Goal: Information Seeking & Learning: Learn about a topic

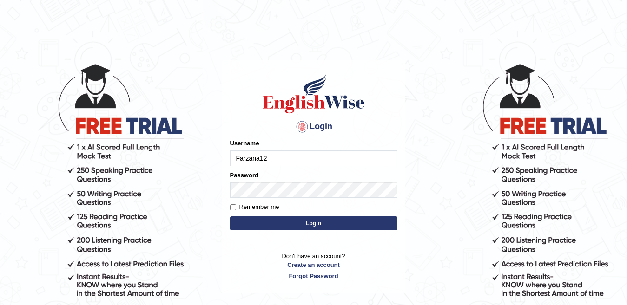
type input "Farzana12"
click at [276, 225] on button "Login" at bounding box center [313, 224] width 167 height 14
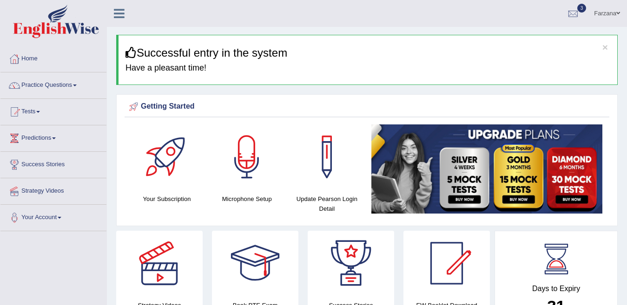
click at [205, 173] on div "Your Subscription" at bounding box center [167, 167] width 80 height 84
click at [61, 87] on link "Practice Questions" at bounding box center [53, 83] width 106 height 23
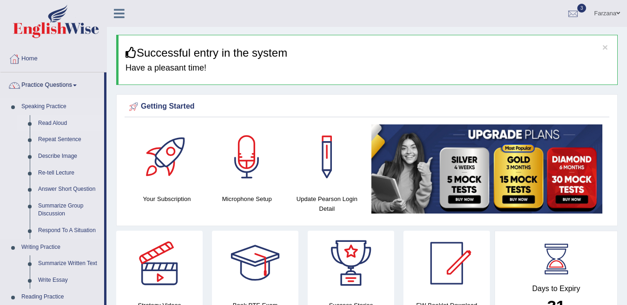
click at [59, 122] on link "Read Aloud" at bounding box center [69, 123] width 70 height 17
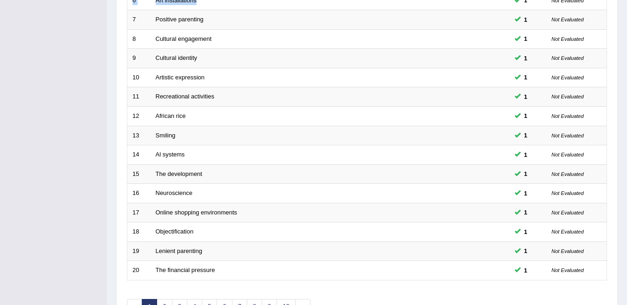
scroll to position [270, 0]
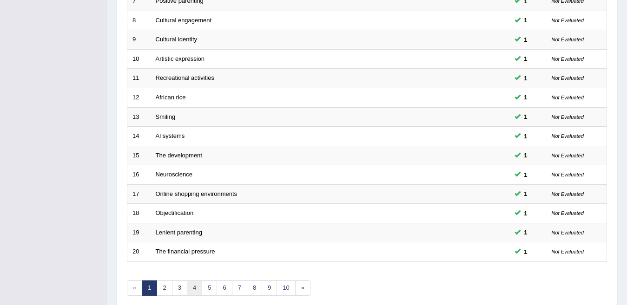
click at [192, 281] on link "4" at bounding box center [194, 288] width 15 height 15
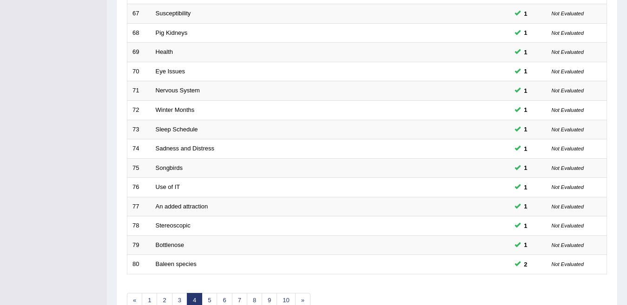
scroll to position [265, 0]
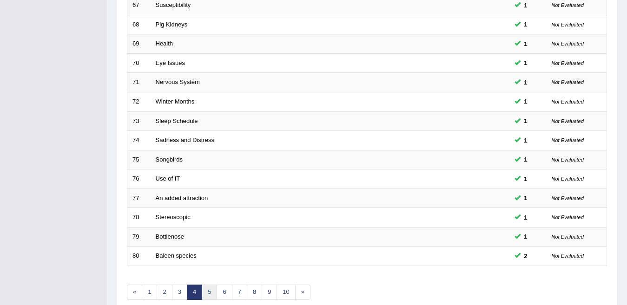
click at [209, 286] on link "5" at bounding box center [209, 292] width 15 height 15
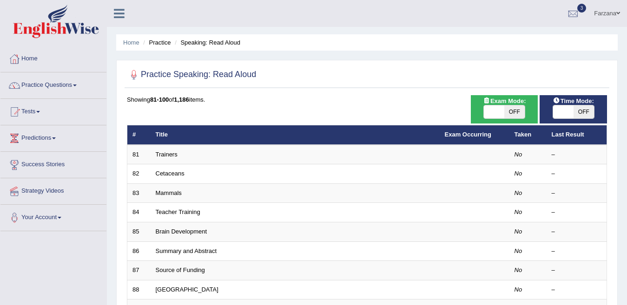
click at [162, 155] on link "Trainers" at bounding box center [167, 154] width 22 height 7
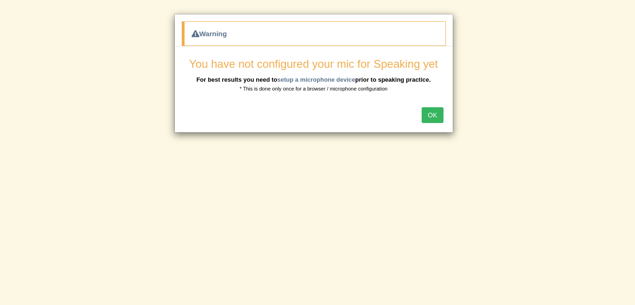
click at [435, 115] on button "OK" at bounding box center [432, 115] width 21 height 16
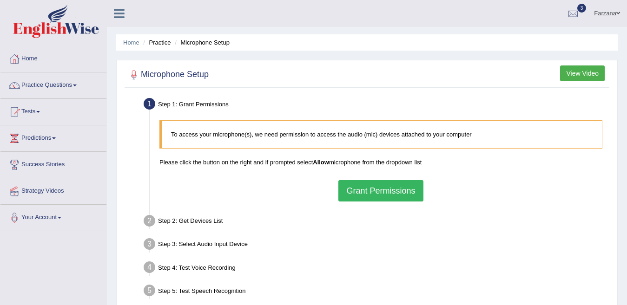
click at [64, 84] on link "Practice Questions" at bounding box center [53, 83] width 106 height 23
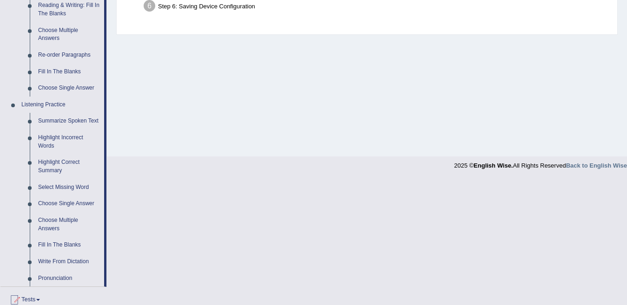
scroll to position [310, 0]
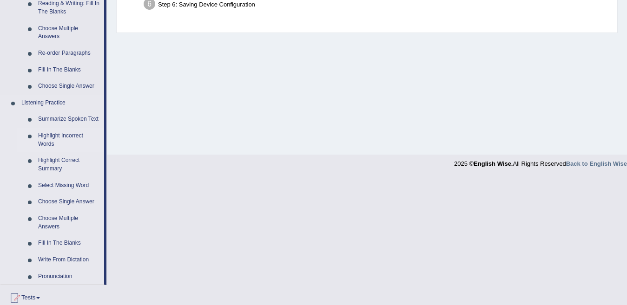
click at [62, 129] on link "Highlight Incorrect Words" at bounding box center [69, 140] width 70 height 25
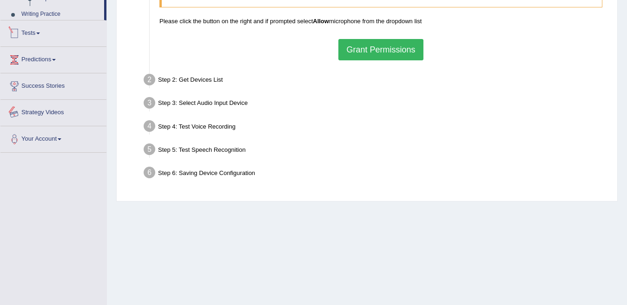
scroll to position [183, 0]
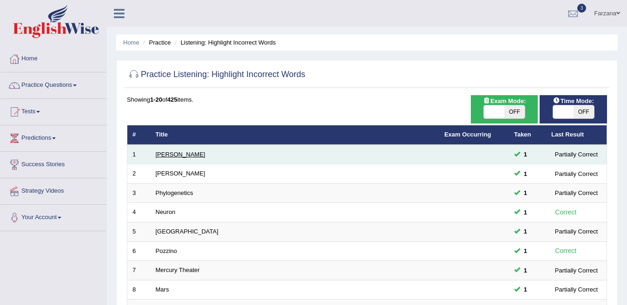
click at [168, 157] on link "[PERSON_NAME]" at bounding box center [181, 154] width 50 height 7
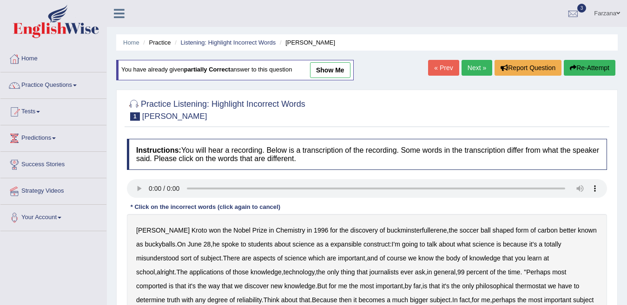
click at [466, 274] on b "percent" at bounding box center [477, 272] width 22 height 7
click at [590, 68] on button "Re-Attempt" at bounding box center [590, 68] width 52 height 16
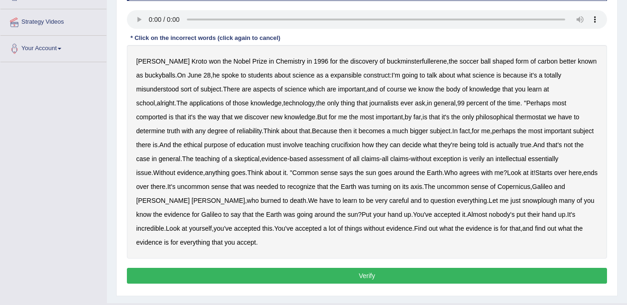
scroll to position [183, 0]
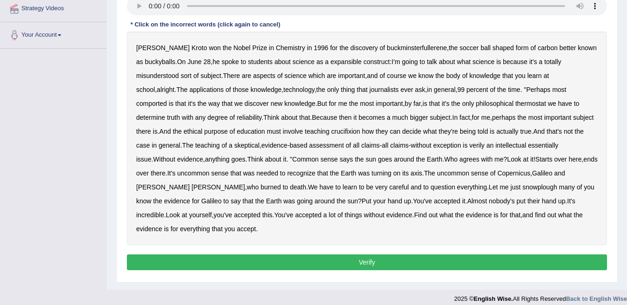
click at [402, 130] on b "decide" at bounding box center [411, 131] width 19 height 7
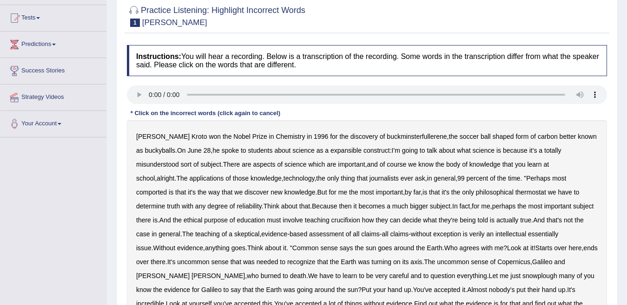
scroll to position [87, 0]
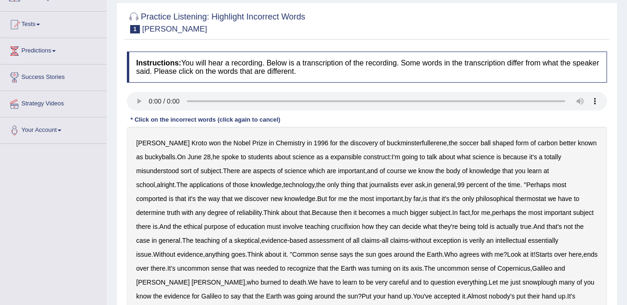
click at [338, 155] on b "expansible" at bounding box center [345, 156] width 31 height 7
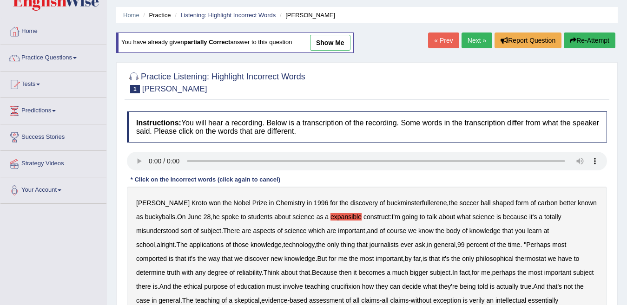
scroll to position [1, 0]
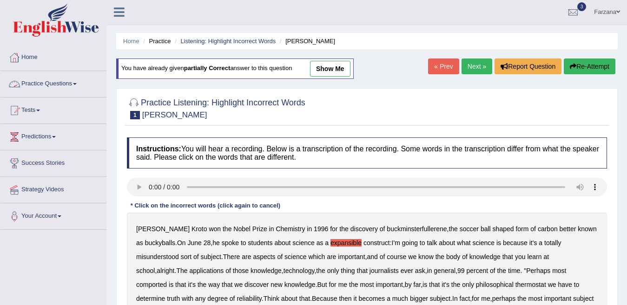
click at [64, 79] on link "Practice Questions" at bounding box center [53, 82] width 106 height 23
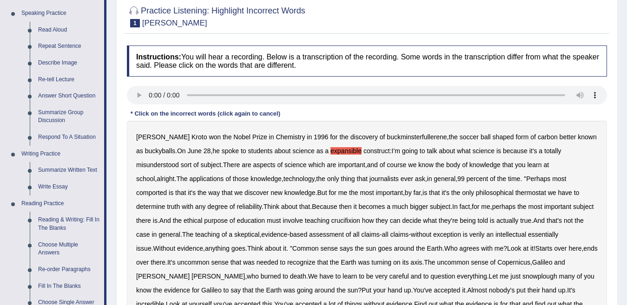
scroll to position [106, 0]
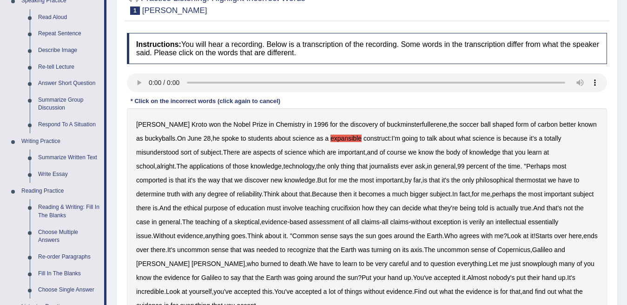
click at [372, 170] on div "Harold Kroto won the Nobel Prize in Chemistry in 1996 for the discovery of buck…" at bounding box center [367, 215] width 480 height 214
drag, startPoint x: 209, startPoint y: 48, endPoint x: 206, endPoint y: 37, distance: 11.8
click at [204, 38] on h4 "Instructions: You will hear a recording. Below is a transcription of the record…" at bounding box center [367, 48] width 480 height 31
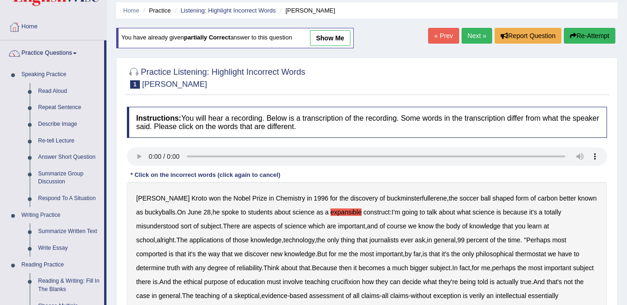
scroll to position [8, 0]
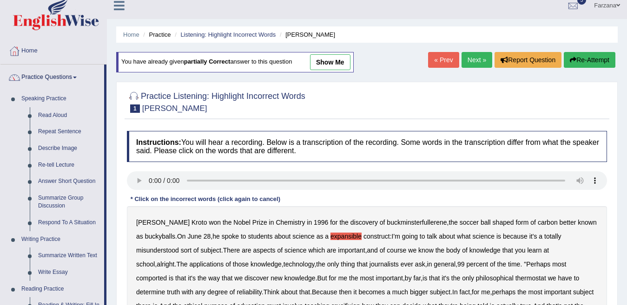
drag, startPoint x: 542, startPoint y: 106, endPoint x: 537, endPoint y: 158, distance: 52.8
click at [537, 158] on div "Practice Listening: Highlight Incorrect Words 1 Harold Instructions: You will h…" at bounding box center [366, 270] width 501 height 376
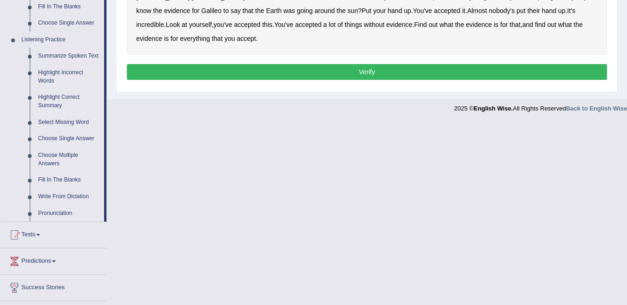
scroll to position [381, 0]
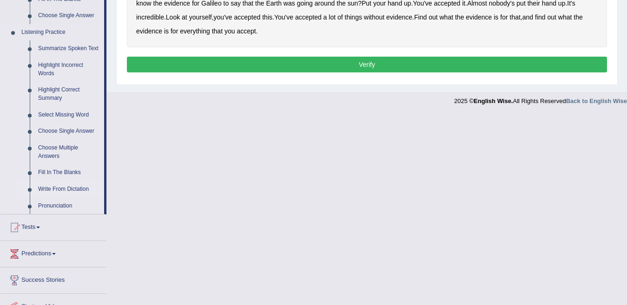
click at [72, 181] on link "Write From Dictation" at bounding box center [69, 189] width 70 height 17
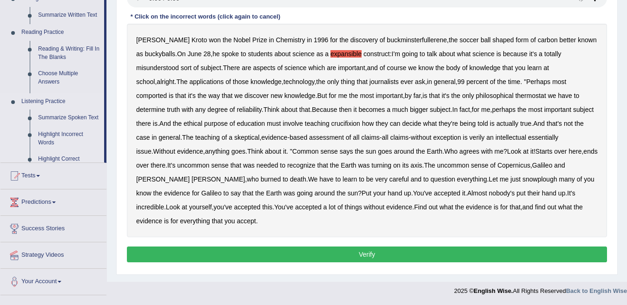
scroll to position [183, 0]
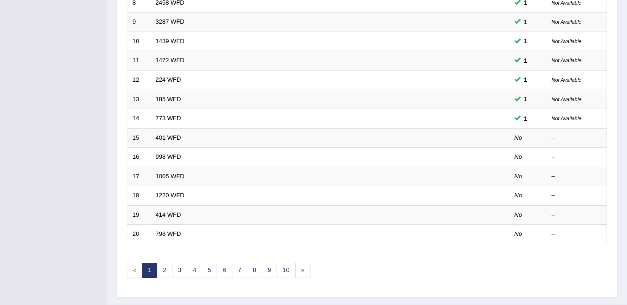
scroll to position [286, 0]
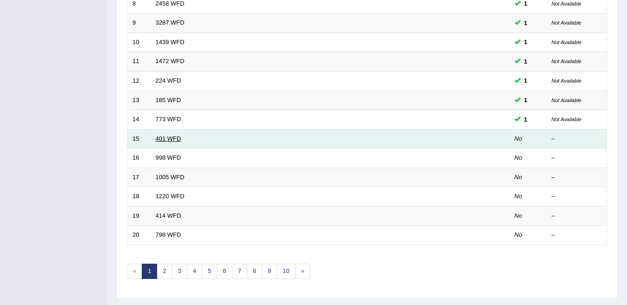
click at [166, 135] on link "401 WFD" at bounding box center [169, 138] width 26 height 7
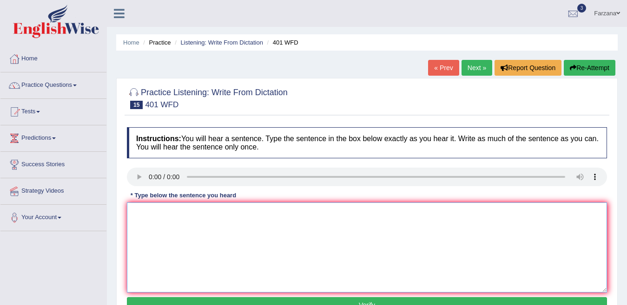
click at [159, 215] on textarea at bounding box center [367, 248] width 480 height 90
click at [162, 217] on textarea at bounding box center [367, 248] width 480 height 90
click at [181, 214] on textarea "Students live" at bounding box center [367, 248] width 480 height 90
click at [222, 198] on div "* Type below the sentence you heard" at bounding box center [183, 195] width 113 height 9
click at [286, 223] on textarea "Students live in the hall of the residents during the t" at bounding box center [367, 248] width 480 height 90
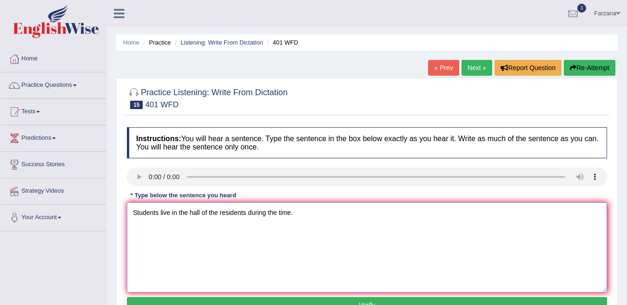
click at [391, 228] on textarea "Students live in the hall of the residents during the time." at bounding box center [367, 248] width 480 height 90
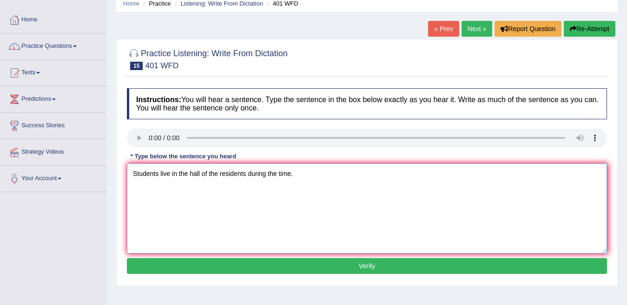
type textarea "Students live in the hall of the residents during the time."
click at [370, 268] on button "Verify" at bounding box center [367, 266] width 480 height 16
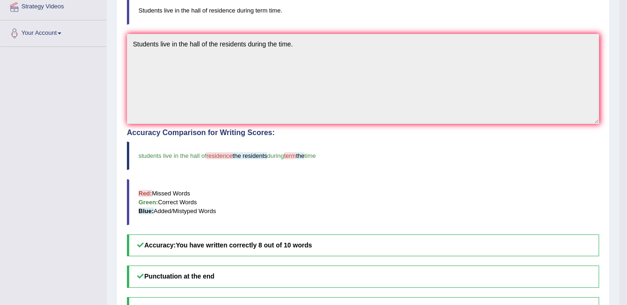
scroll to position [0, 0]
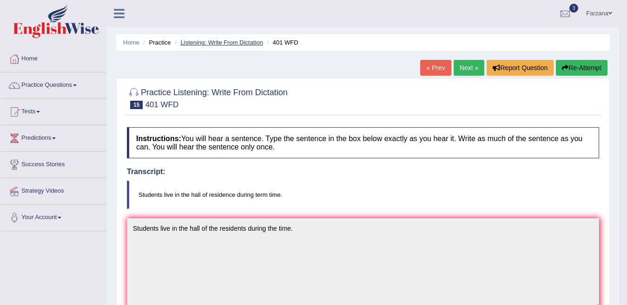
click at [220, 42] on link "Listening: Write From Dictation" at bounding box center [221, 42] width 83 height 7
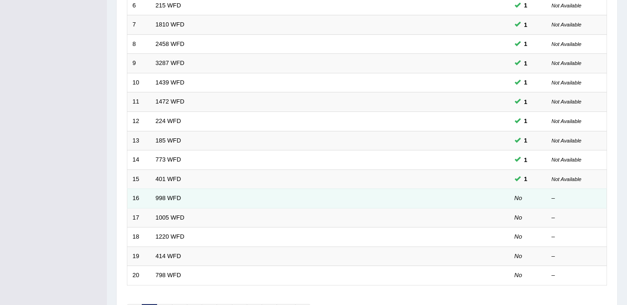
scroll to position [246, 0]
click at [164, 195] on link "998 WFD" at bounding box center [169, 198] width 26 height 7
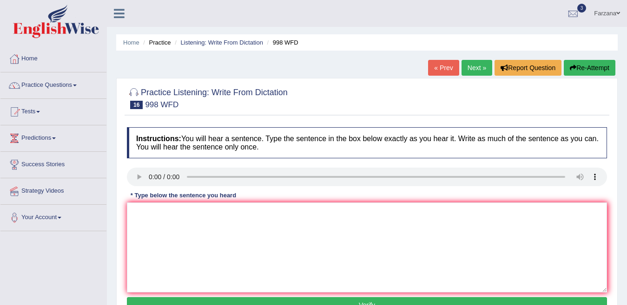
click at [160, 212] on textarea at bounding box center [367, 248] width 480 height 90
click at [166, 244] on textarea at bounding box center [367, 248] width 480 height 90
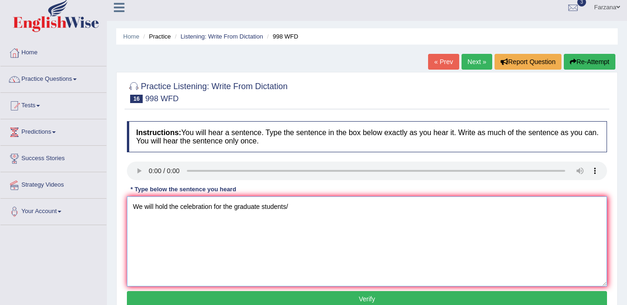
scroll to position [44, 0]
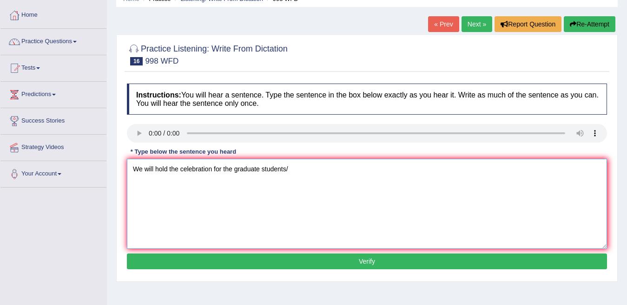
type textarea "We will hold the celebration for the graduate students/"
click at [374, 256] on button "Verify" at bounding box center [367, 262] width 480 height 16
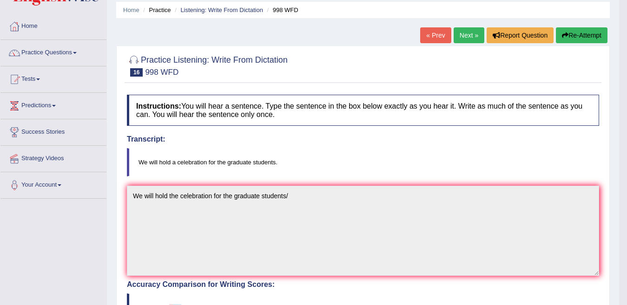
scroll to position [0, 0]
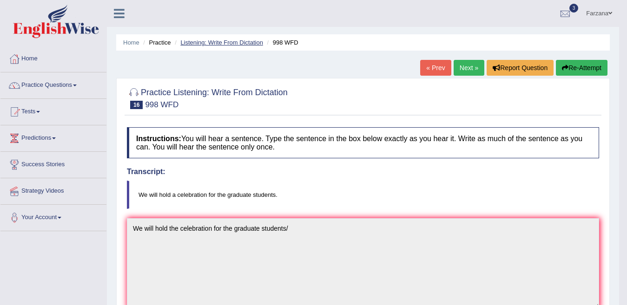
click at [226, 42] on link "Listening: Write From Dictation" at bounding box center [221, 42] width 83 height 7
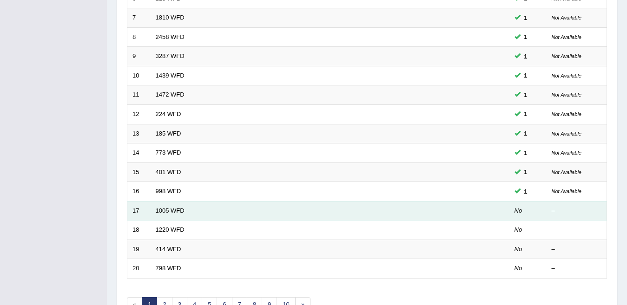
scroll to position [253, 0]
click at [175, 207] on link "1005 WFD" at bounding box center [170, 210] width 29 height 7
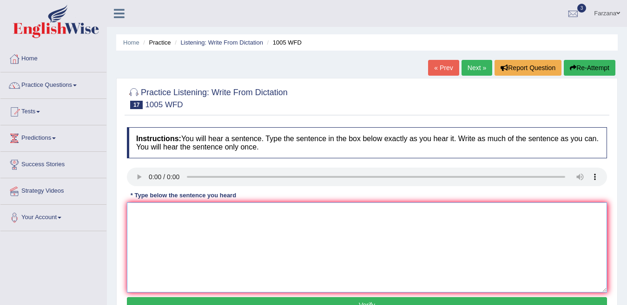
click at [177, 222] on textarea at bounding box center [367, 248] width 480 height 90
click at [230, 215] on textarea "The collapse of the house is" at bounding box center [367, 248] width 480 height 90
click at [320, 260] on textarea "The collapse of the house is" at bounding box center [367, 248] width 480 height 90
click at [223, 214] on textarea "The collapse of the house is" at bounding box center [367, 248] width 480 height 90
type textarea "The collapse of the housing market is around the world."
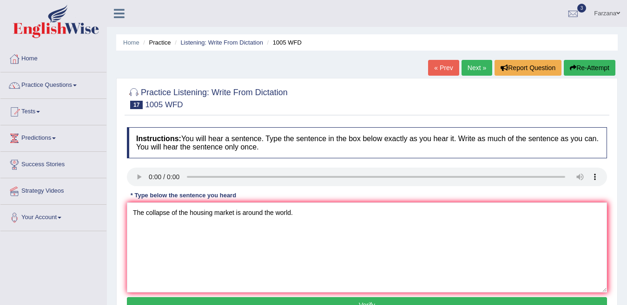
click at [285, 298] on button "Verify" at bounding box center [367, 305] width 480 height 16
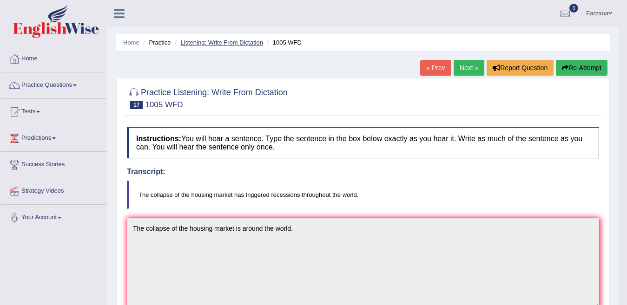
click at [203, 43] on link "Listening: Write From Dictation" at bounding box center [221, 42] width 83 height 7
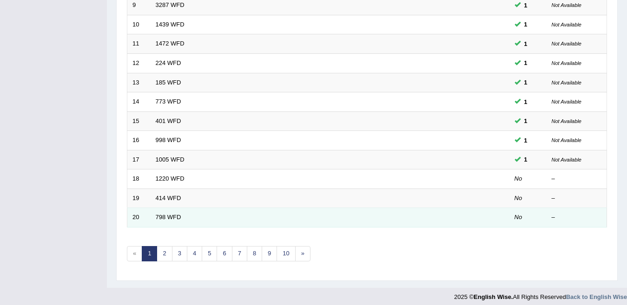
scroll to position [304, 0]
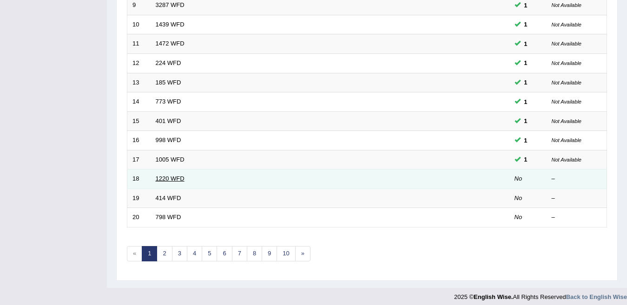
click at [164, 175] on link "1220 WFD" at bounding box center [170, 178] width 29 height 7
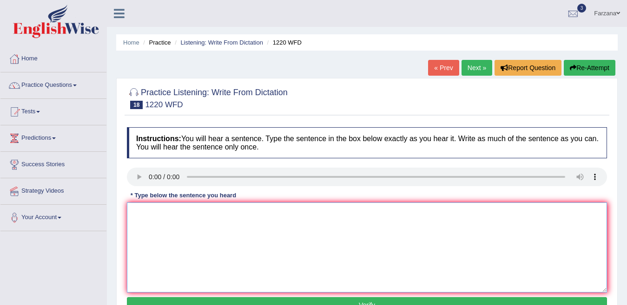
click at [208, 237] on textarea at bounding box center [367, 248] width 480 height 90
click at [155, 212] on textarea at bounding box center [367, 248] width 480 height 90
type textarea "We are able to accomadate students previously."
click at [368, 297] on button "Verify" at bounding box center [367, 305] width 480 height 16
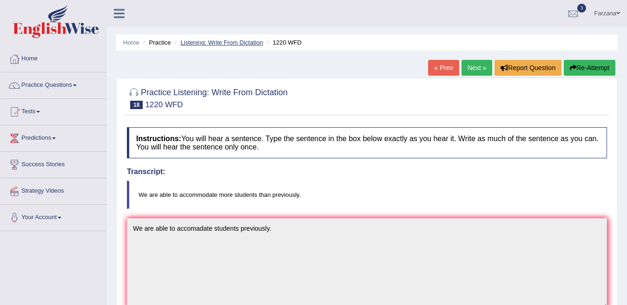
click at [247, 41] on link "Listening: Write From Dictation" at bounding box center [221, 42] width 83 height 7
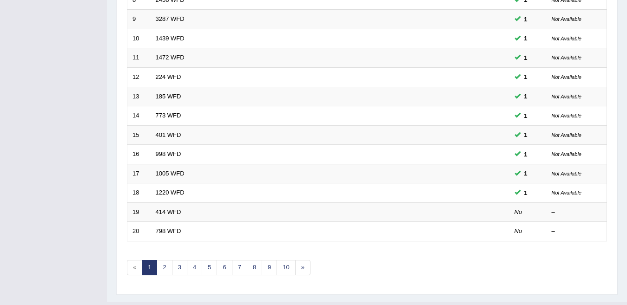
scroll to position [304, 0]
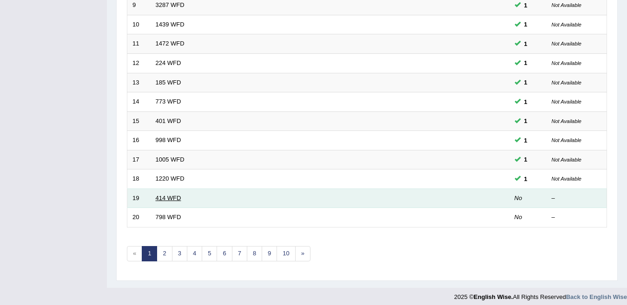
click at [164, 195] on link "414 WFD" at bounding box center [169, 198] width 26 height 7
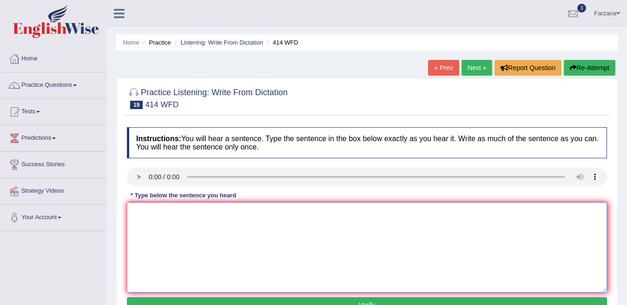
click at [166, 209] on textarea at bounding box center [367, 248] width 480 height 90
type textarea "The leading companies change their policies after they released it."
click at [254, 299] on button "Verify" at bounding box center [367, 305] width 480 height 16
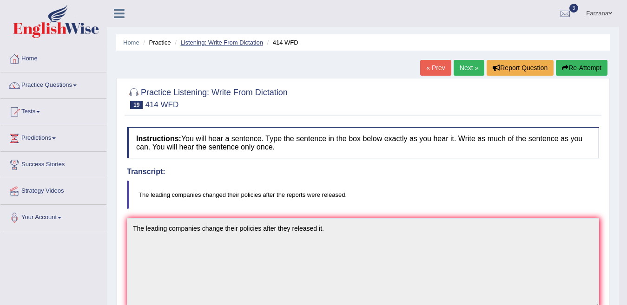
click at [207, 43] on link "Listening: Write From Dictation" at bounding box center [221, 42] width 83 height 7
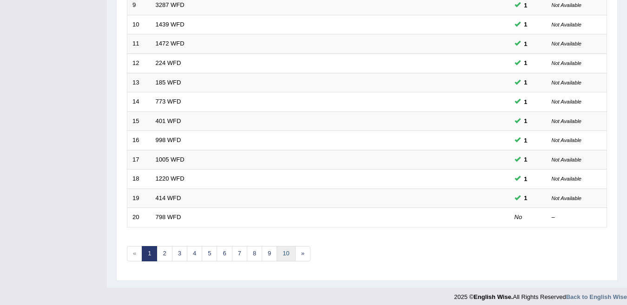
scroll to position [304, 0]
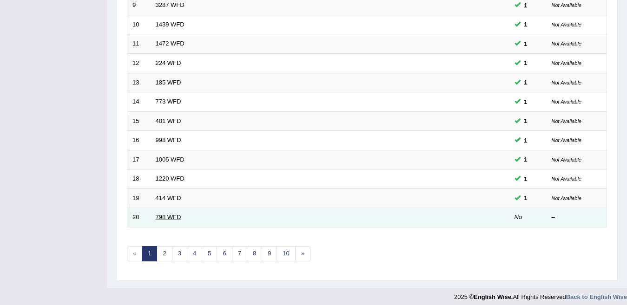
click at [170, 214] on link "798 WFD" at bounding box center [169, 217] width 26 height 7
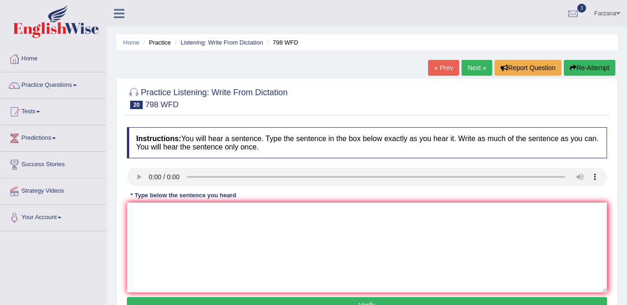
click at [155, 196] on div "* Type below the sentence you heard" at bounding box center [183, 195] width 113 height 9
click at [161, 222] on textarea at bounding box center [367, 248] width 480 height 90
click at [182, 214] on textarea "Sugar is combine of carbon, hydrogyn" at bounding box center [367, 248] width 480 height 90
click at [257, 211] on textarea "Sugar is combine of carbon, hydrogyn" at bounding box center [367, 248] width 480 height 90
type textarea "Sugar is combine of carbon, hydrogyn atoms."
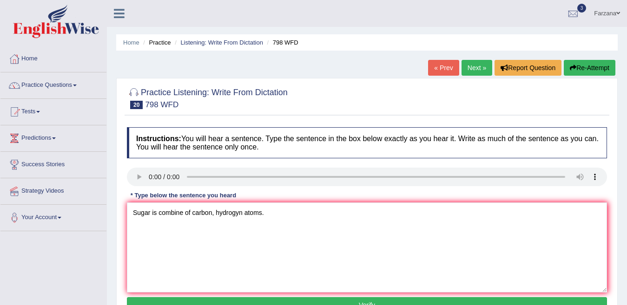
click at [271, 297] on button "Verify" at bounding box center [367, 305] width 480 height 16
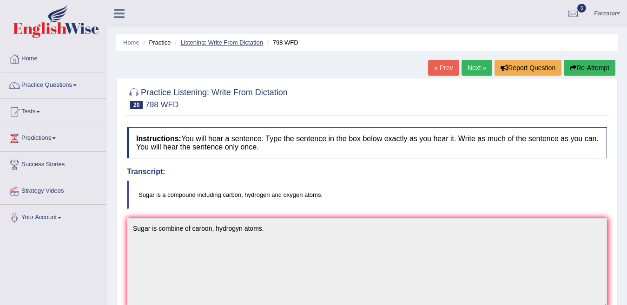
click at [194, 44] on link "Listening: Write From Dictation" at bounding box center [221, 42] width 83 height 7
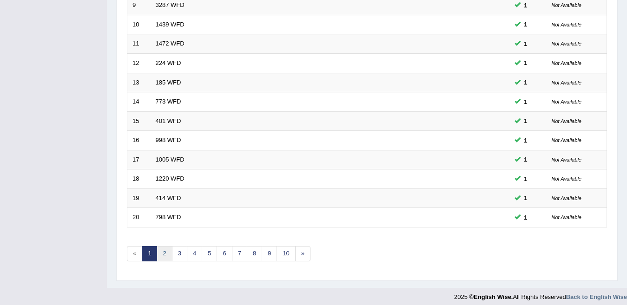
scroll to position [304, 0]
click at [164, 246] on link "2" at bounding box center [164, 253] width 15 height 15
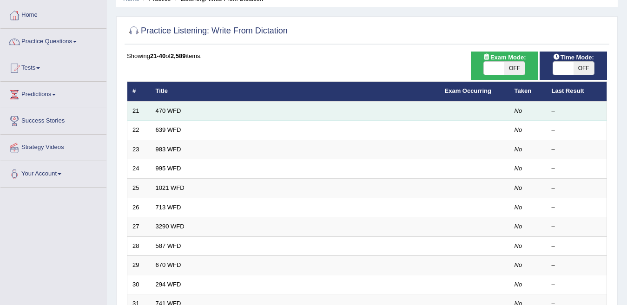
scroll to position [44, 0]
click at [174, 110] on link "470 WFD" at bounding box center [169, 110] width 26 height 7
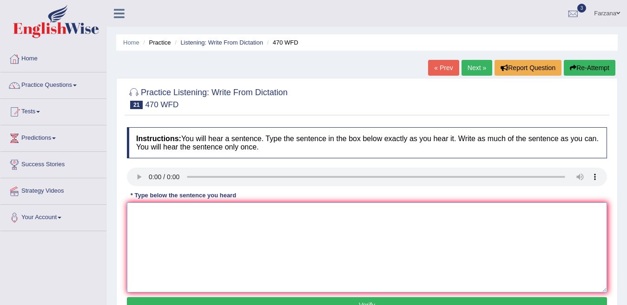
click at [177, 225] on textarea at bounding box center [367, 248] width 480 height 90
click at [177, 225] on textarea "Assign" at bounding box center [367, 248] width 480 height 90
type textarea "Assignments must be submitted at the end of the term."
click at [188, 300] on button "Verify" at bounding box center [367, 305] width 480 height 16
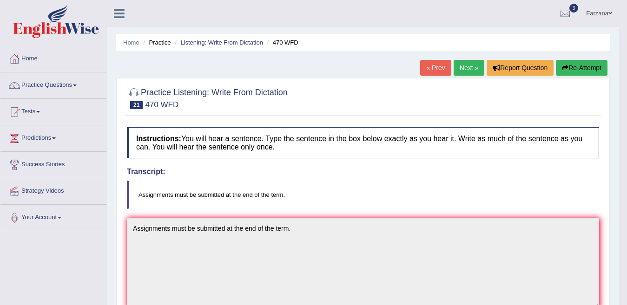
click at [626, 90] on body "Toggle navigation Home Practice Questions Speaking Practice Read Aloud Repeat S…" at bounding box center [313, 152] width 627 height 305
click at [220, 42] on link "Listening: Write From Dictation" at bounding box center [221, 42] width 83 height 7
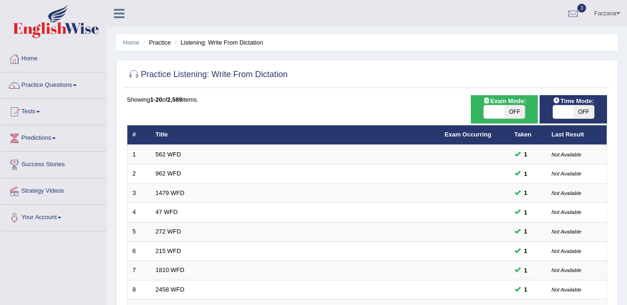
scroll to position [304, 0]
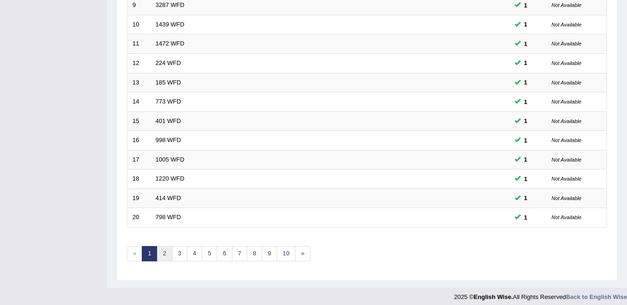
click at [166, 246] on link "2" at bounding box center [164, 253] width 15 height 15
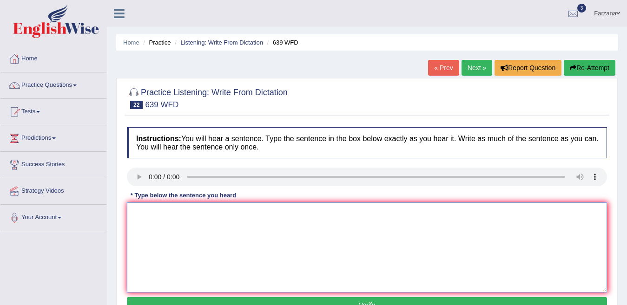
click at [166, 226] on textarea at bounding box center [367, 248] width 480 height 90
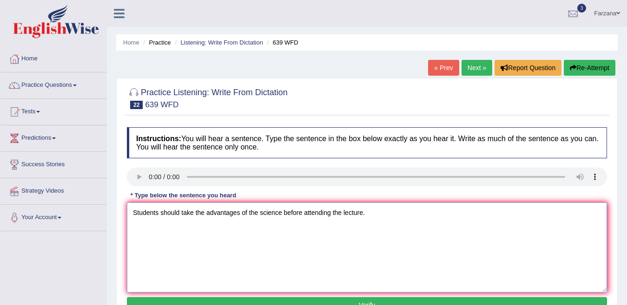
type textarea "Students should take the advantages of the science before attending the lecture."
click at [201, 303] on button "Verify" at bounding box center [367, 305] width 480 height 16
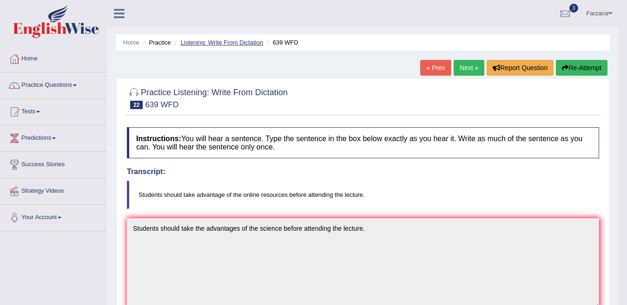
click at [184, 42] on link "Listening: Write From Dictation" at bounding box center [221, 42] width 83 height 7
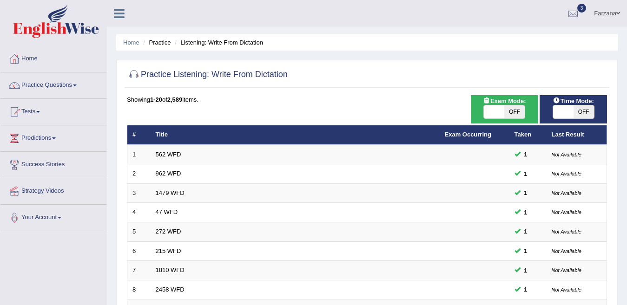
scroll to position [304, 0]
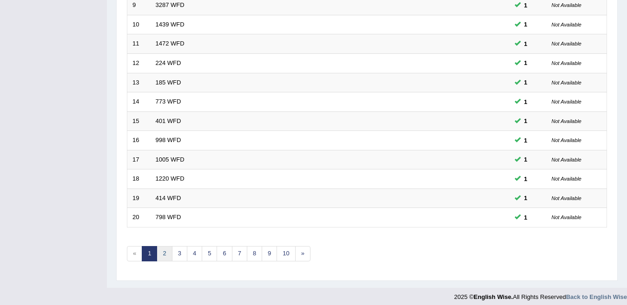
click at [165, 247] on link "2" at bounding box center [164, 253] width 15 height 15
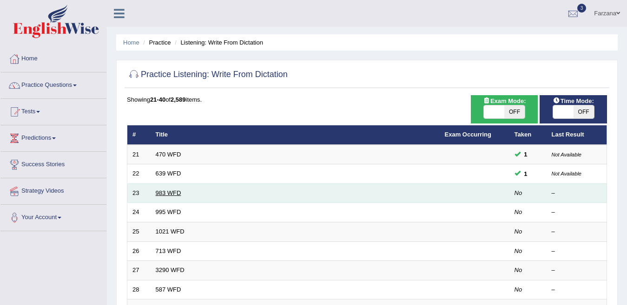
click at [164, 191] on link "983 WFD" at bounding box center [169, 193] width 26 height 7
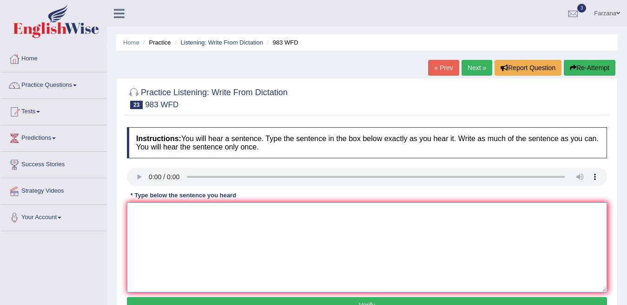
click at [223, 251] on textarea at bounding box center [367, 248] width 480 height 90
type textarea "The reception gave the information of landing and planting."
click at [271, 300] on button "Verify" at bounding box center [367, 305] width 480 height 16
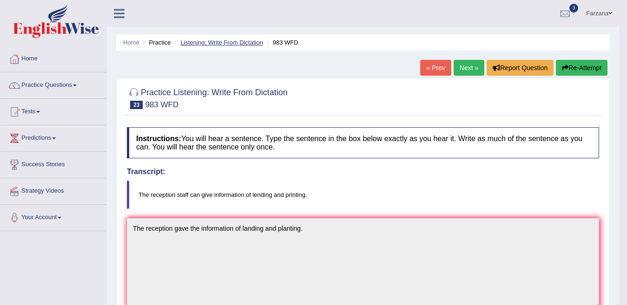
click at [201, 40] on link "Listening: Write From Dictation" at bounding box center [221, 42] width 83 height 7
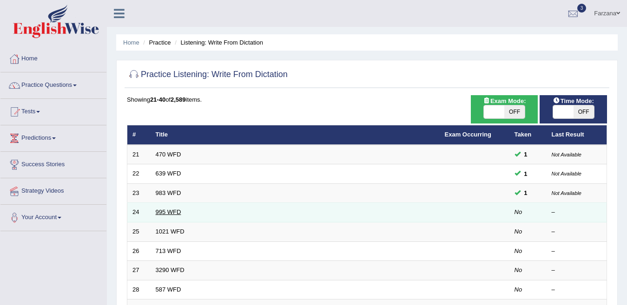
click at [171, 211] on link "995 WFD" at bounding box center [169, 212] width 26 height 7
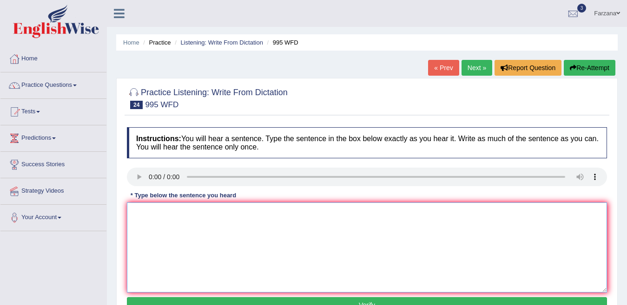
click at [186, 225] on textarea at bounding box center [367, 248] width 480 height 90
type textarea "From conclusion can be established strong works."
click at [191, 301] on button "Verify" at bounding box center [367, 305] width 480 height 16
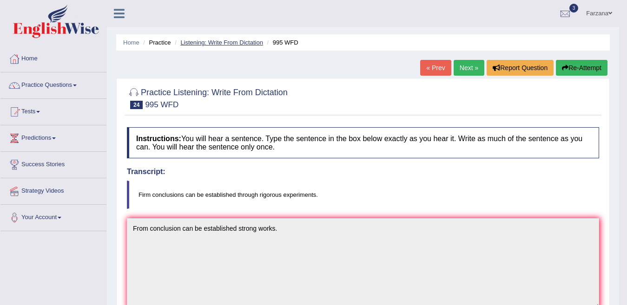
click at [205, 44] on link "Listening: Write From Dictation" at bounding box center [221, 42] width 83 height 7
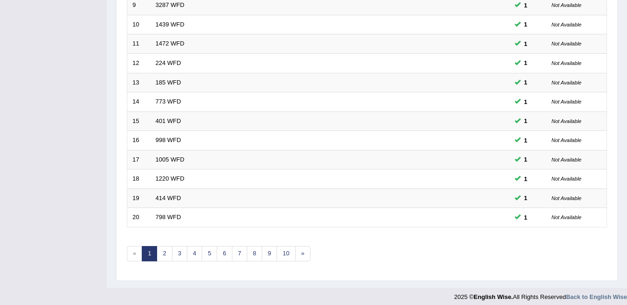
scroll to position [304, 0]
click at [160, 248] on link "2" at bounding box center [164, 253] width 15 height 15
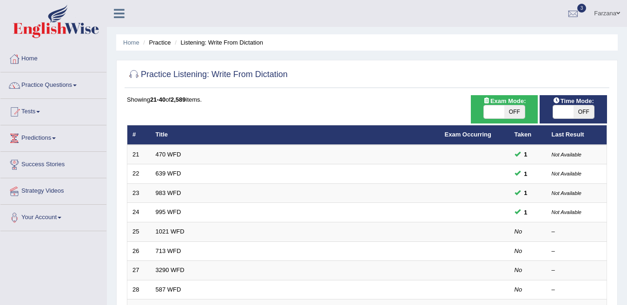
click at [163, 229] on link "1021 WFD" at bounding box center [170, 231] width 29 height 7
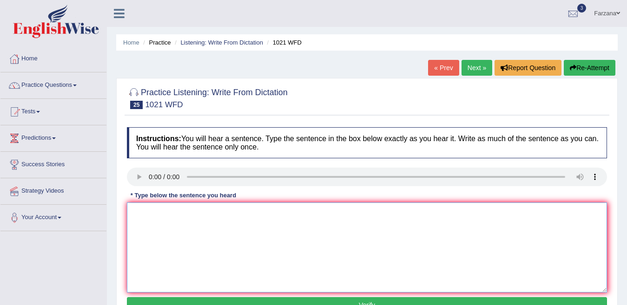
click at [185, 221] on textarea at bounding box center [367, 248] width 480 height 90
type textarea "The English degree is especially valuable in the third year."
click at [154, 299] on button "Verify" at bounding box center [367, 305] width 480 height 16
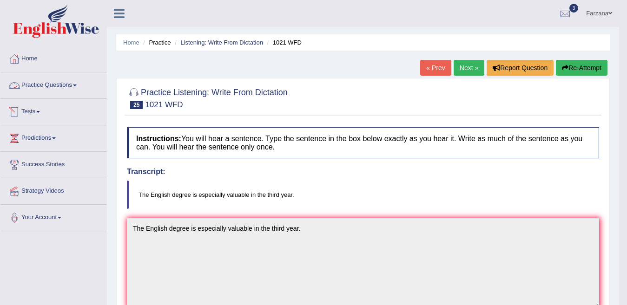
click at [53, 84] on link "Practice Questions" at bounding box center [53, 83] width 106 height 23
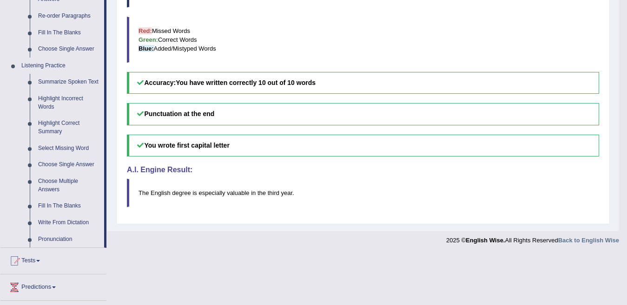
scroll to position [371, 0]
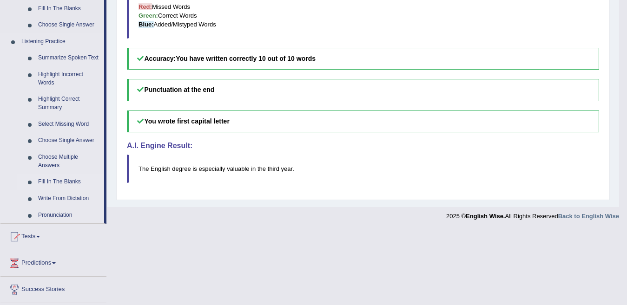
click at [70, 174] on link "Fill In The Blanks" at bounding box center [69, 182] width 70 height 17
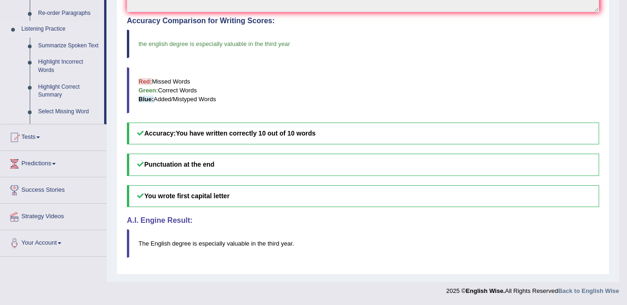
scroll to position [294, 0]
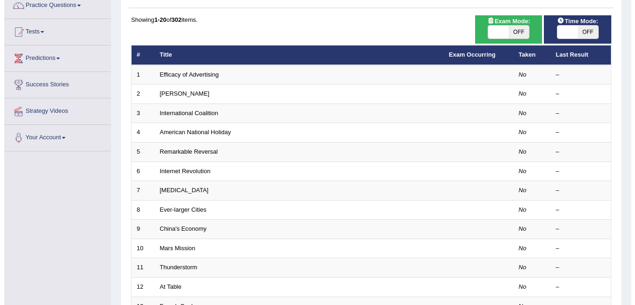
scroll to position [75, 0]
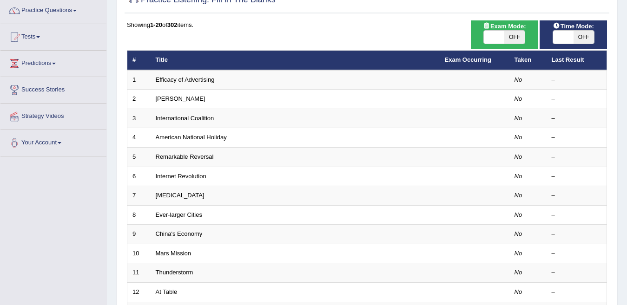
click at [518, 38] on span "OFF" at bounding box center [514, 37] width 20 height 13
checkbox input "true"
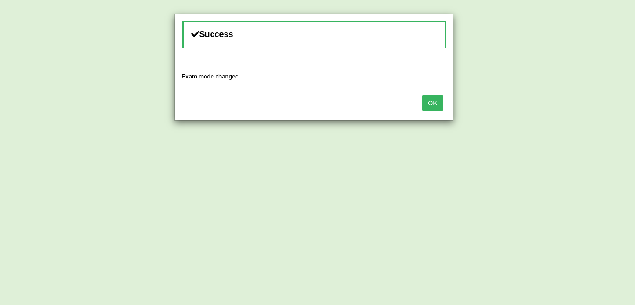
click at [442, 98] on button "OK" at bounding box center [432, 103] width 21 height 16
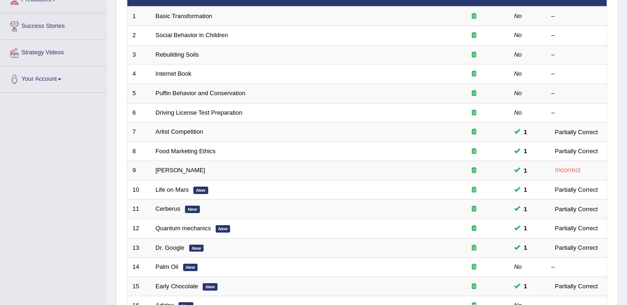
scroll to position [124, 0]
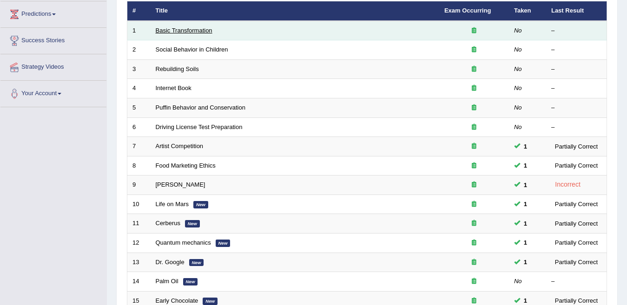
click at [209, 32] on link "Basic Transformation" at bounding box center [184, 30] width 57 height 7
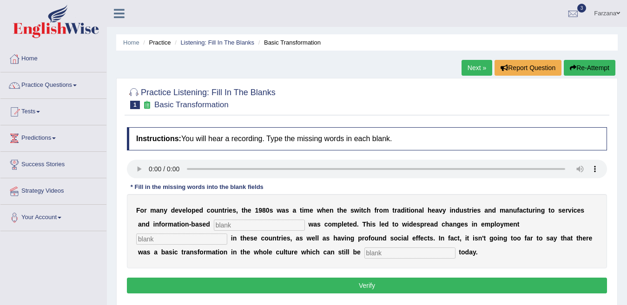
click at [389, 254] on input "text" at bounding box center [409, 253] width 91 height 11
type input "observed"
click at [260, 221] on input "text" at bounding box center [259, 225] width 91 height 11
type input "entroprice"
click at [166, 240] on input "text" at bounding box center [181, 239] width 91 height 11
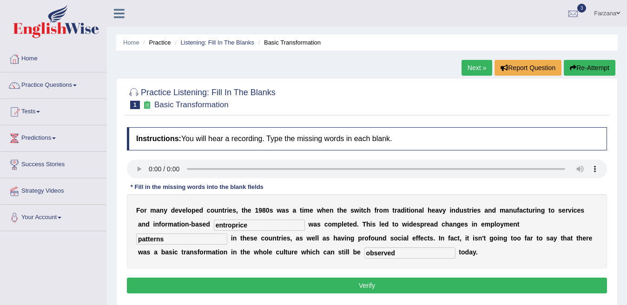
type input "patterns"
click at [206, 283] on button "Verify" at bounding box center [367, 286] width 480 height 16
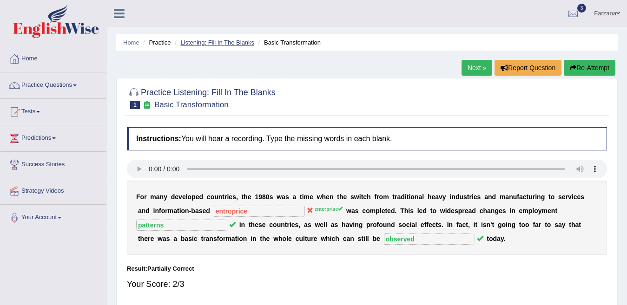
click at [209, 40] on link "Listening: Fill In The Blanks" at bounding box center [217, 42] width 74 height 7
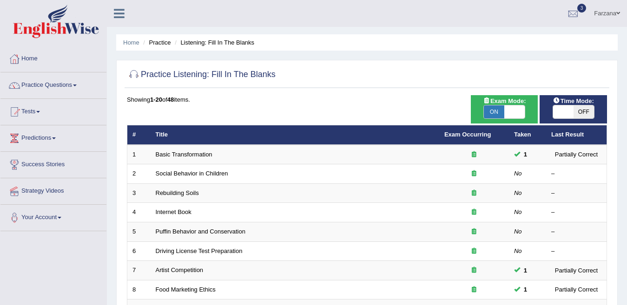
click at [176, 170] on link "Social Behavior in Children" at bounding box center [192, 173] width 72 height 7
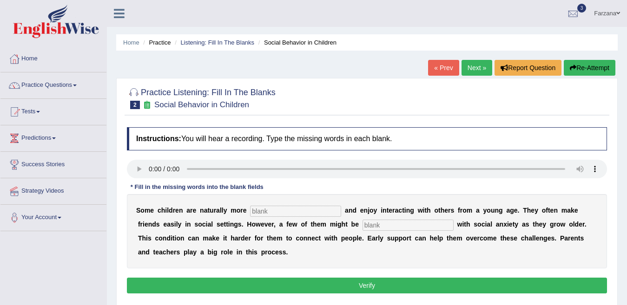
click at [385, 224] on input "text" at bounding box center [407, 225] width 91 height 11
type input "diagnosed"
click at [306, 206] on input "text" at bounding box center [295, 211] width 91 height 11
type input "sociable"
click at [233, 284] on button "Verify" at bounding box center [367, 286] width 480 height 16
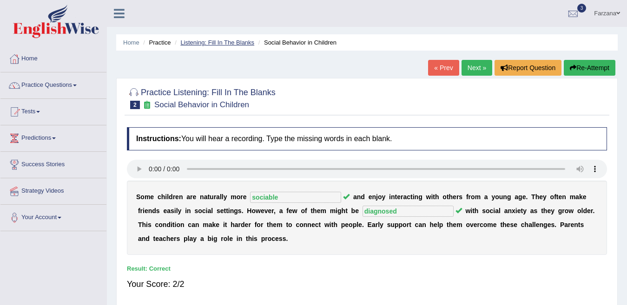
click at [205, 40] on link "Listening: Fill In The Blanks" at bounding box center [217, 42] width 74 height 7
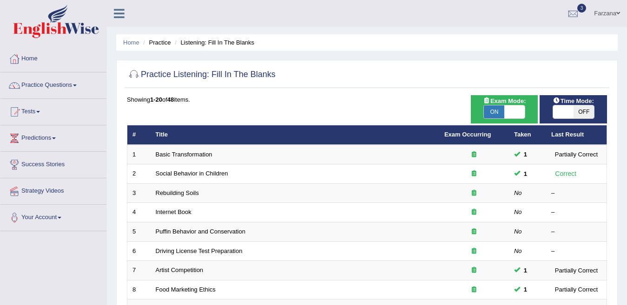
click at [176, 191] on link "Rebuilding Soils" at bounding box center [177, 193] width 43 height 7
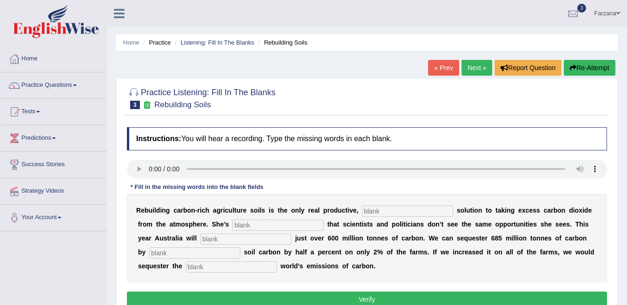
click at [207, 269] on input "text" at bounding box center [231, 267] width 91 height 11
type input "whole"
click at [158, 251] on input "text" at bounding box center [194, 253] width 91 height 11
type input "meeting"
click at [243, 236] on input "text" at bounding box center [245, 239] width 91 height 11
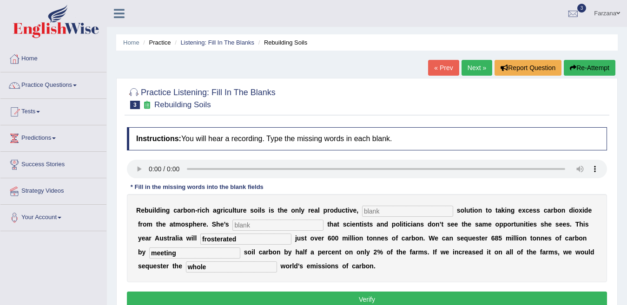
type input "frosterated"
click at [248, 229] on input "text" at bounding box center [277, 225] width 91 height 11
click at [218, 255] on input "meeting" at bounding box center [194, 253] width 91 height 11
type input "m"
type input "increasing"
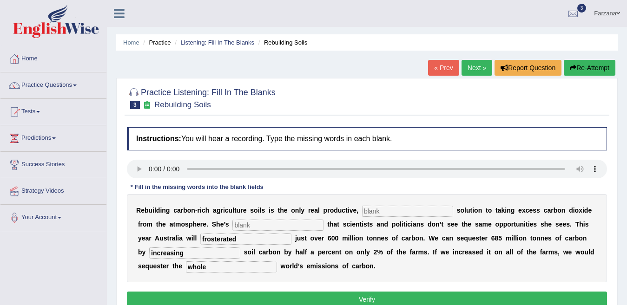
click at [237, 238] on input "frosterated" at bounding box center [245, 239] width 91 height 11
type input "f"
type input "meet"
click at [246, 224] on input "text" at bounding box center [277, 225] width 91 height 11
type input "frosterated"
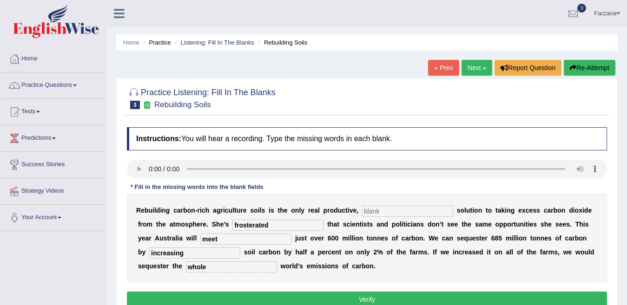
click at [380, 214] on input "text" at bounding box center [407, 211] width 91 height 11
click at [361, 294] on button "Verify" at bounding box center [367, 300] width 480 height 16
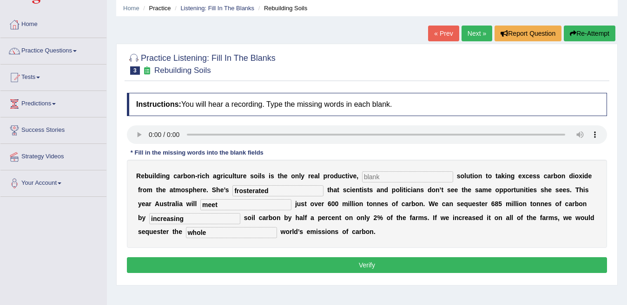
scroll to position [35, 0]
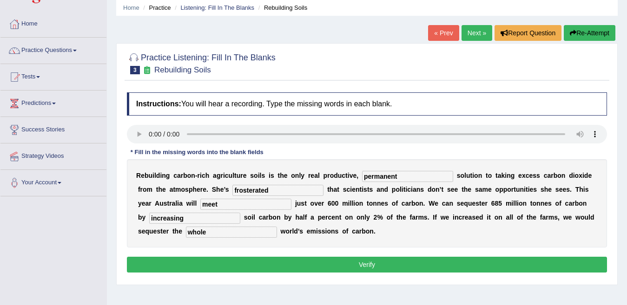
type input "permanent"
click at [410, 267] on button "Verify" at bounding box center [367, 265] width 480 height 16
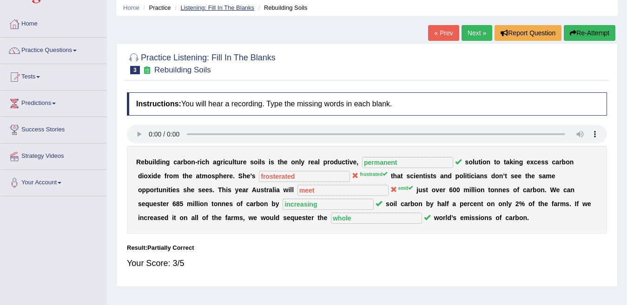
click at [198, 5] on link "Listening: Fill In The Blanks" at bounding box center [217, 7] width 74 height 7
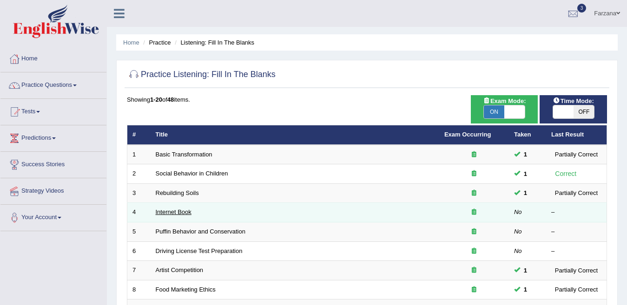
click at [172, 213] on link "Internet Book" at bounding box center [174, 212] width 36 height 7
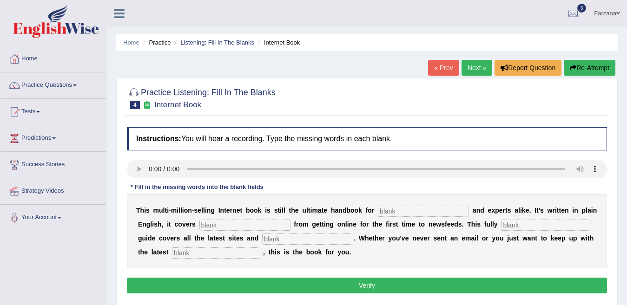
click at [212, 255] on input "text" at bounding box center [217, 253] width 91 height 11
type input "developments"
click at [433, 212] on input "text" at bounding box center [423, 211] width 91 height 11
type input "novels"
click at [254, 228] on input "text" at bounding box center [244, 225] width 91 height 11
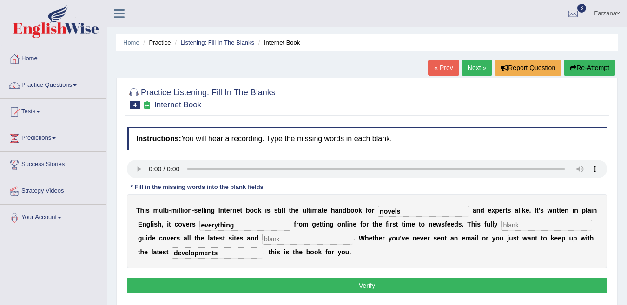
type input "everything"
click at [569, 225] on input "text" at bounding box center [546, 225] width 91 height 11
type input "revise"
click at [329, 238] on input "text" at bounding box center [307, 239] width 91 height 11
type input "creases"
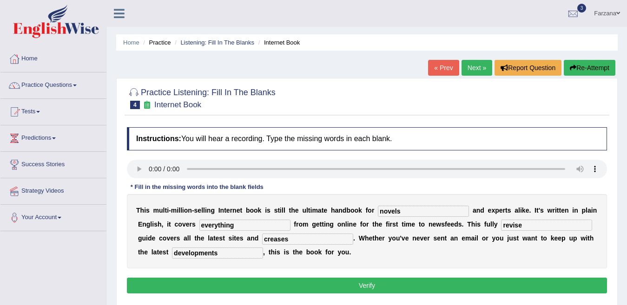
click at [287, 282] on button "Verify" at bounding box center [367, 286] width 480 height 16
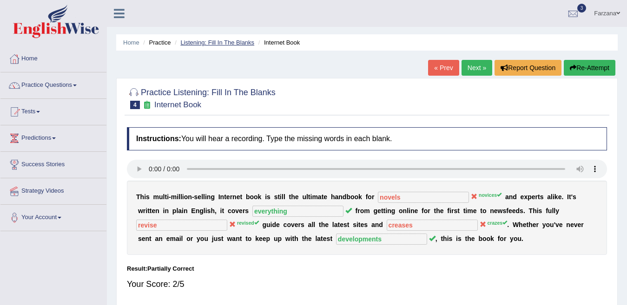
click at [244, 43] on link "Listening: Fill In The Blanks" at bounding box center [217, 42] width 74 height 7
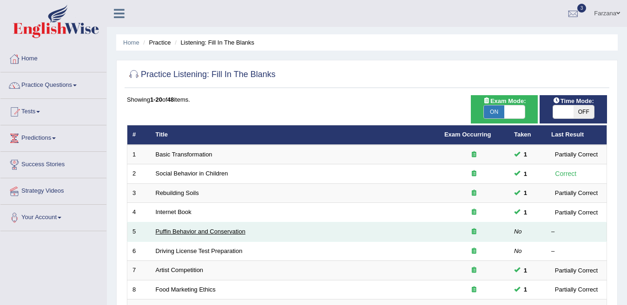
click at [200, 230] on link "Puffin Behavior and Conservation" at bounding box center [201, 231] width 90 height 7
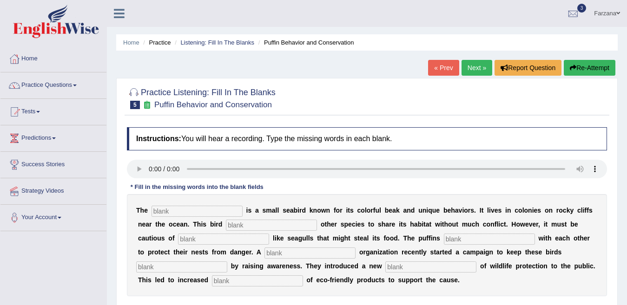
click at [236, 283] on input "text" at bounding box center [257, 281] width 91 height 11
type input "consumption"
click at [209, 212] on input "text" at bounding box center [197, 211] width 91 height 11
type input "puffin"
click at [277, 224] on input "text" at bounding box center [271, 225] width 91 height 11
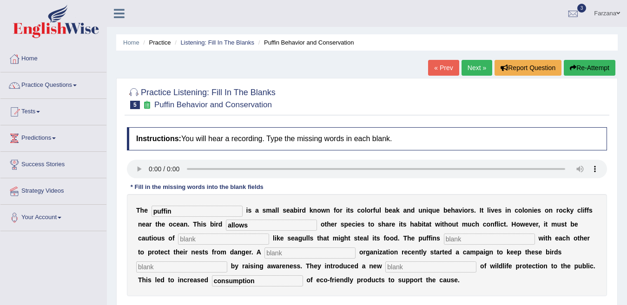
type input "allows"
click at [252, 240] on input "text" at bounding box center [223, 239] width 91 height 11
type input "predators"
click at [484, 237] on input "text" at bounding box center [489, 239] width 91 height 11
type input "cooperate"
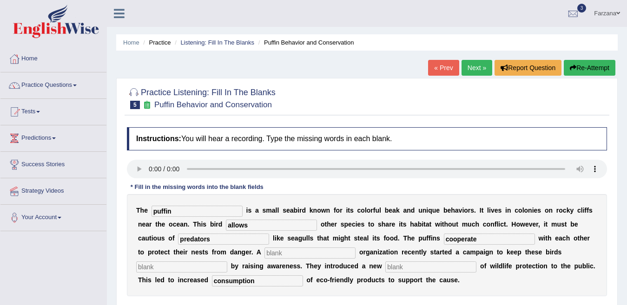
click at [325, 252] on input "text" at bounding box center [309, 253] width 91 height 11
type input "new"
click at [190, 267] on input "text" at bounding box center [181, 267] width 91 height 11
type input "safe"
click at [455, 262] on input "text" at bounding box center [430, 267] width 91 height 11
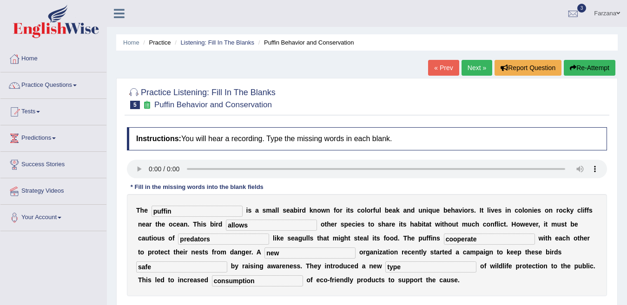
scroll to position [33, 0]
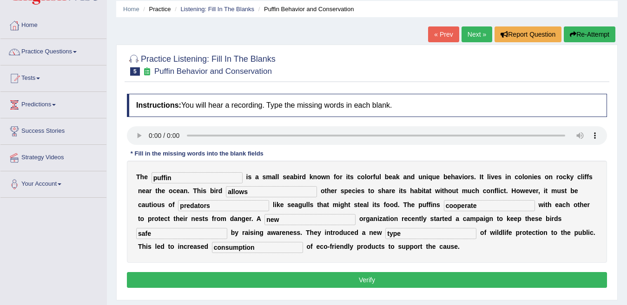
type input "type"
click at [368, 279] on button "Verify" at bounding box center [367, 280] width 480 height 16
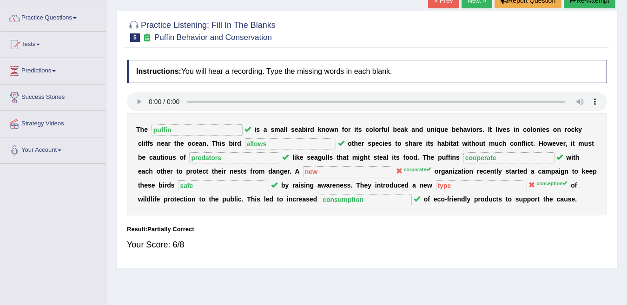
scroll to position [0, 0]
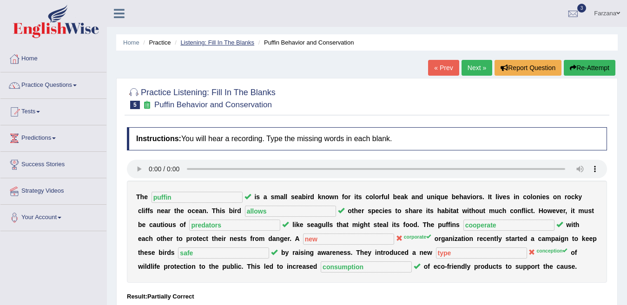
click at [233, 44] on link "Listening: Fill In The Blanks" at bounding box center [217, 42] width 74 height 7
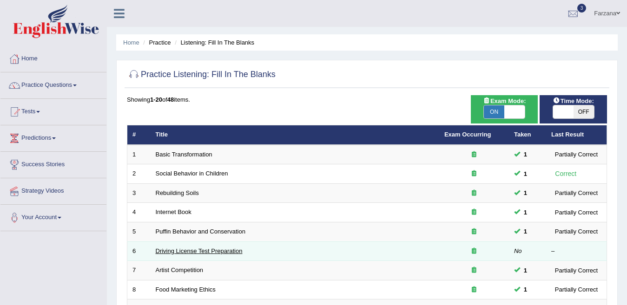
click at [165, 251] on link "Driving License Test Preparation" at bounding box center [199, 251] width 87 height 7
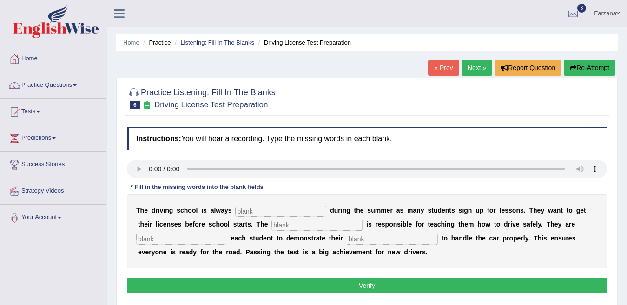
click at [381, 240] on input "text" at bounding box center [392, 239] width 91 height 11
type input "ability"
click at [178, 237] on input "text" at bounding box center [181, 239] width 91 height 11
type input "requiring"
click at [334, 221] on input "text" at bounding box center [316, 225] width 91 height 11
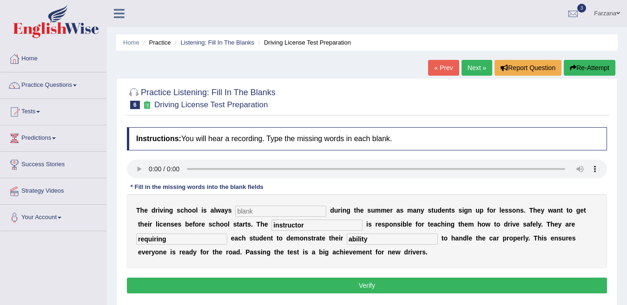
type input "instructor"
click at [301, 212] on input "text" at bounding box center [280, 211] width 91 height 11
type input "busy"
click at [236, 286] on button "Verify" at bounding box center [367, 286] width 480 height 16
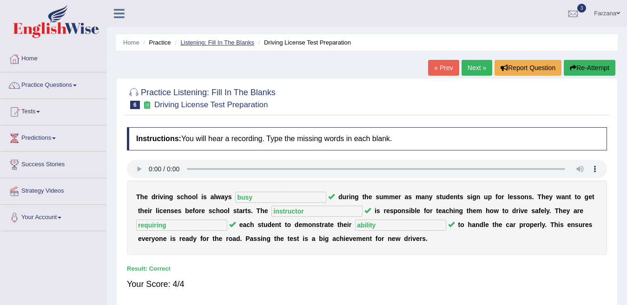
click at [224, 41] on link "Listening: Fill In The Blanks" at bounding box center [217, 42] width 74 height 7
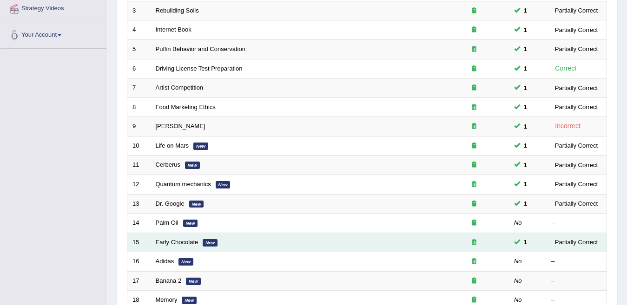
scroll to position [183, 0]
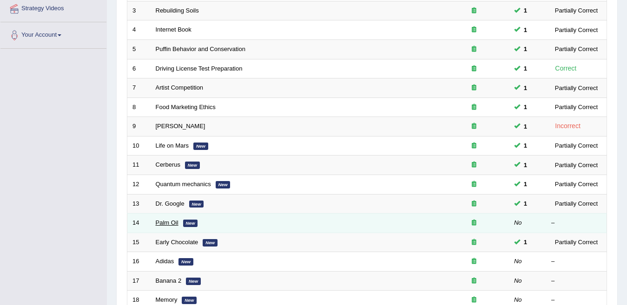
click at [174, 219] on link "Palm Oil" at bounding box center [167, 222] width 23 height 7
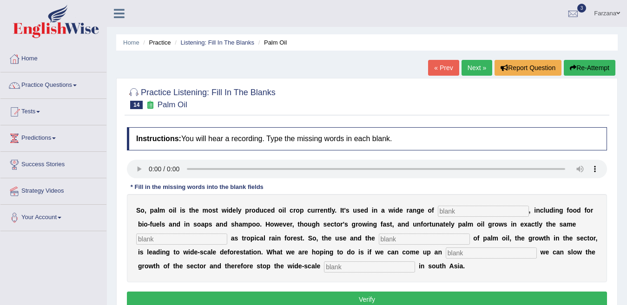
click at [358, 265] on input "text" at bounding box center [369, 267] width 91 height 11
type input "deforestation"
click at [524, 252] on input "text" at bounding box center [491, 253] width 91 height 11
type input "alternative"
click at [425, 232] on div "S o , p a l m o i l i s t h e m o s t w i d e l y p r o d u c e d o i l c r o p…" at bounding box center [367, 238] width 480 height 88
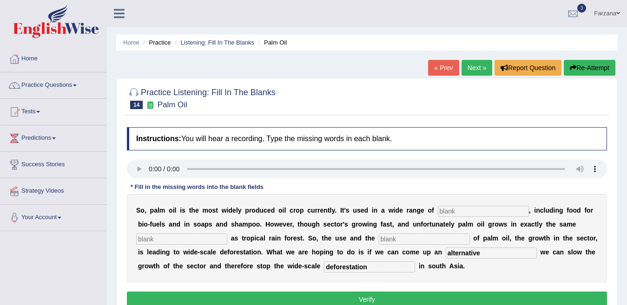
click at [425, 234] on input "text" at bounding box center [424, 239] width 91 height 11
type input "use"
click at [204, 242] on input "text" at bounding box center [181, 239] width 91 height 11
type input "environment"
click at [481, 209] on input "text" at bounding box center [483, 211] width 91 height 11
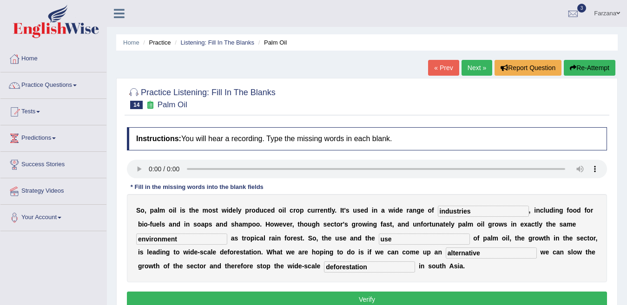
type input "industries"
click at [431, 297] on button "Verify" at bounding box center [367, 300] width 480 height 16
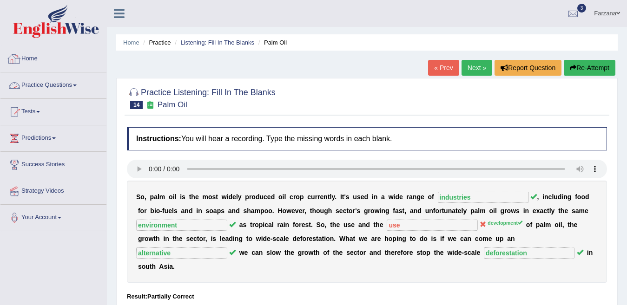
click at [78, 87] on link "Practice Questions" at bounding box center [53, 83] width 106 height 23
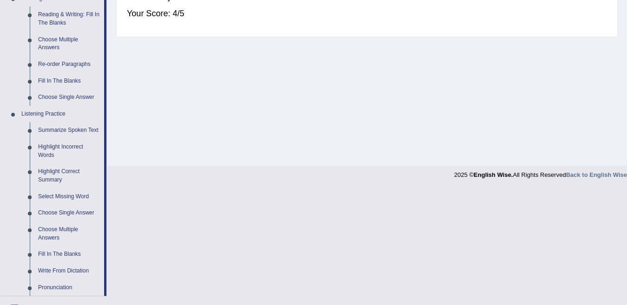
scroll to position [378, 0]
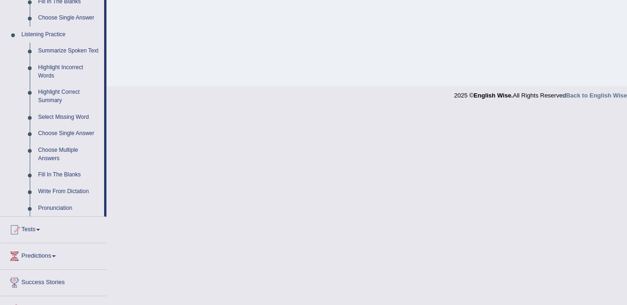
drag, startPoint x: 278, startPoint y: 132, endPoint x: 236, endPoint y: 127, distance: 42.7
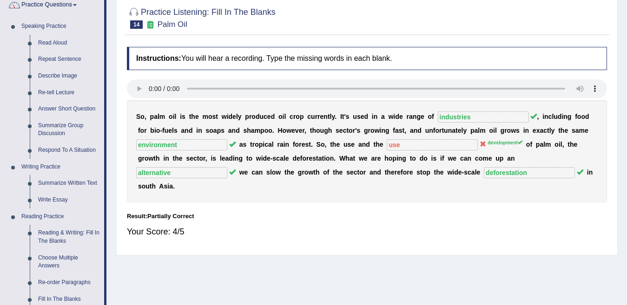
scroll to position [0, 0]
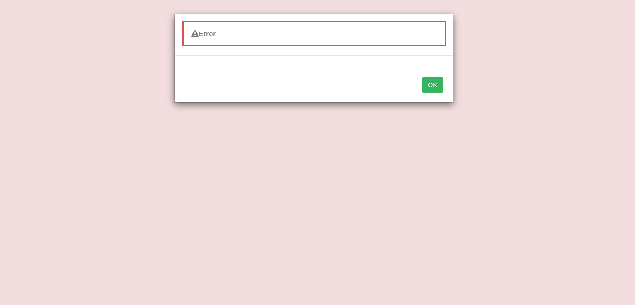
click at [428, 84] on button "OK" at bounding box center [432, 85] width 21 height 16
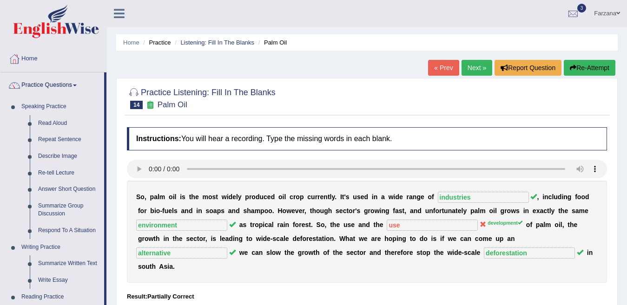
drag, startPoint x: 619, startPoint y: 146, endPoint x: 634, endPoint y: 123, distance: 27.2
click at [626, 135] on html "Toggle navigation Home Practice Questions Speaking Practice Read Aloud Repeat S…" at bounding box center [313, 152] width 627 height 305
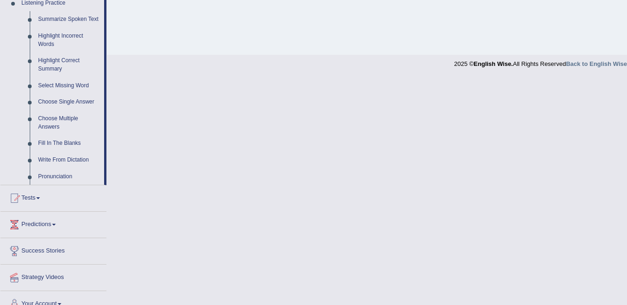
scroll to position [413, 0]
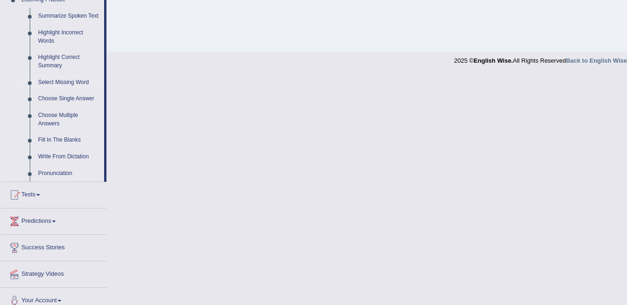
click at [72, 75] on link "Select Missing Word" at bounding box center [69, 82] width 70 height 17
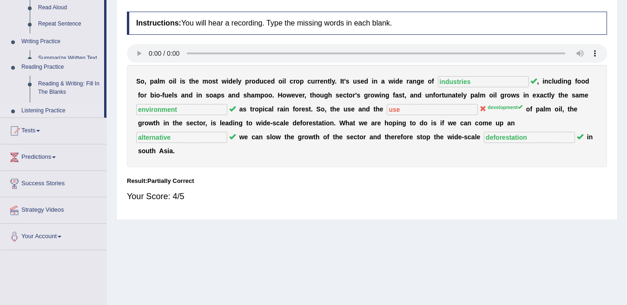
scroll to position [138, 0]
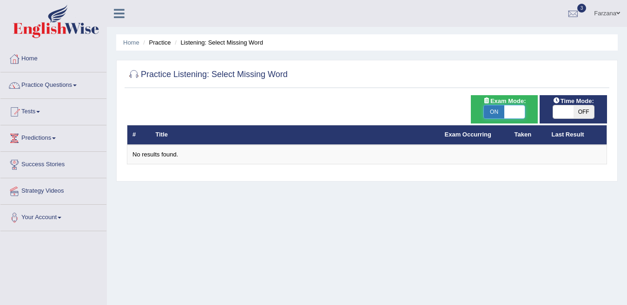
click at [514, 112] on span at bounding box center [514, 111] width 20 height 13
checkbox input "false"
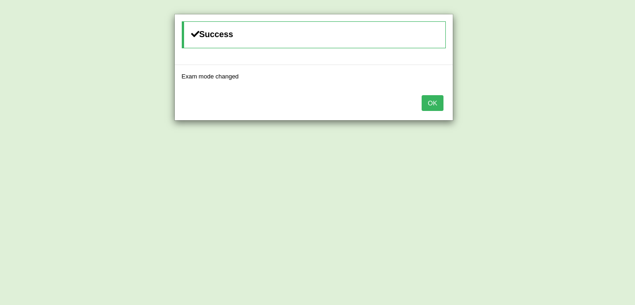
click at [422, 103] on button "OK" at bounding box center [432, 103] width 21 height 16
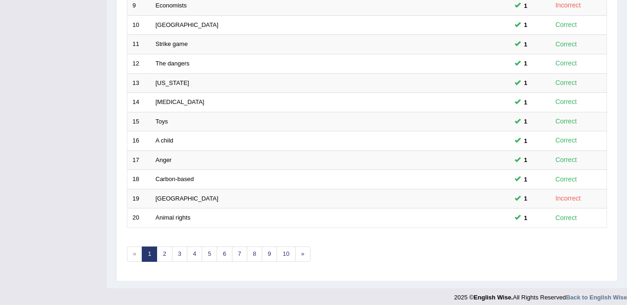
scroll to position [304, 0]
click at [159, 247] on link "2" at bounding box center [164, 253] width 15 height 15
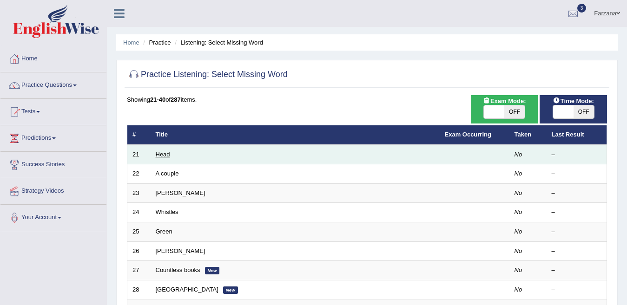
click at [165, 155] on link "Head" at bounding box center [163, 154] width 14 height 7
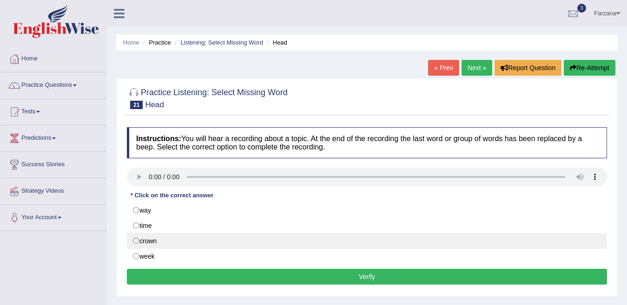
click at [150, 234] on label "crown" at bounding box center [367, 241] width 480 height 16
radio input "true"
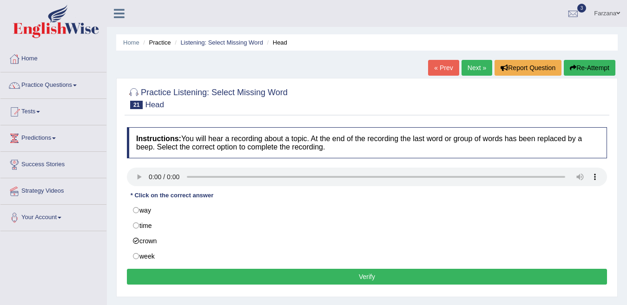
click at [160, 274] on button "Verify" at bounding box center [367, 277] width 480 height 16
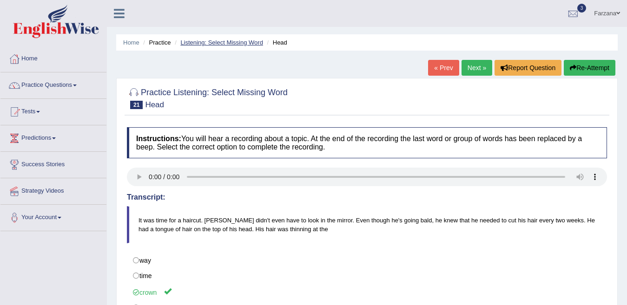
click at [224, 43] on link "Listening: Select Missing Word" at bounding box center [221, 42] width 83 height 7
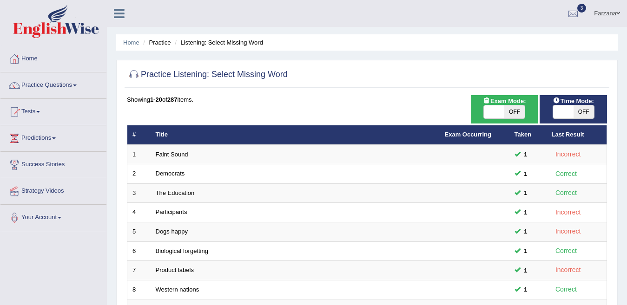
scroll to position [304, 0]
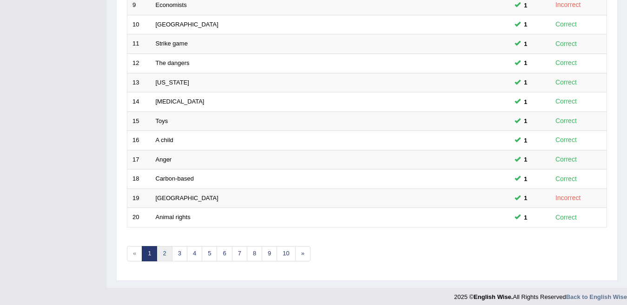
click at [166, 251] on link "2" at bounding box center [164, 253] width 15 height 15
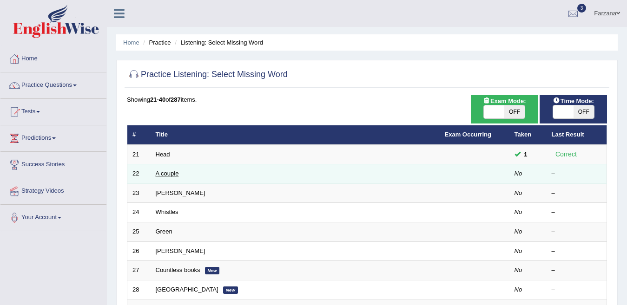
click at [166, 174] on link "A couple" at bounding box center [167, 173] width 23 height 7
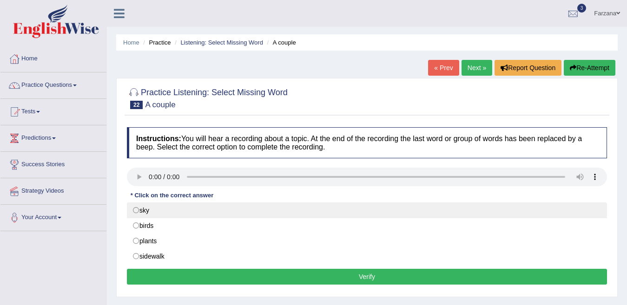
click at [166, 212] on label "sky" at bounding box center [367, 211] width 480 height 16
radio input "true"
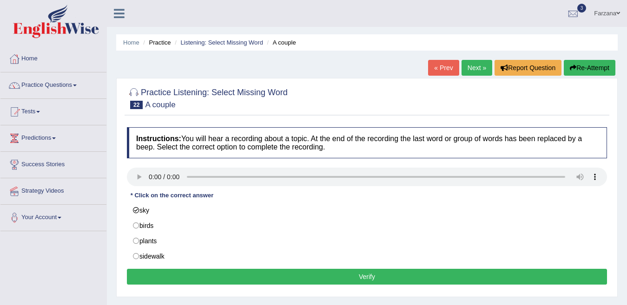
click at [167, 271] on button "Verify" at bounding box center [367, 277] width 480 height 16
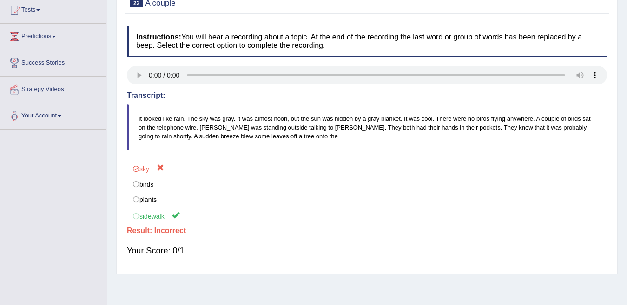
scroll to position [114, 0]
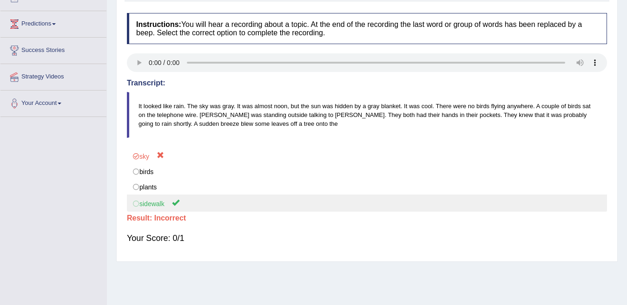
click at [296, 209] on label "sidewalk" at bounding box center [367, 203] width 480 height 17
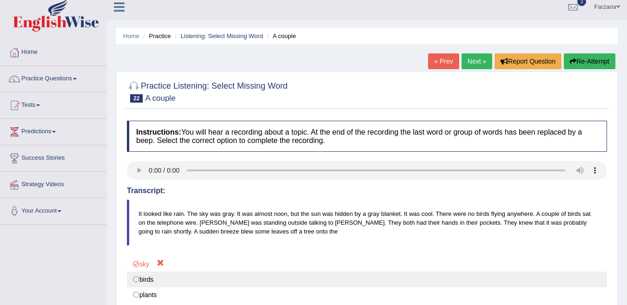
scroll to position [0, 0]
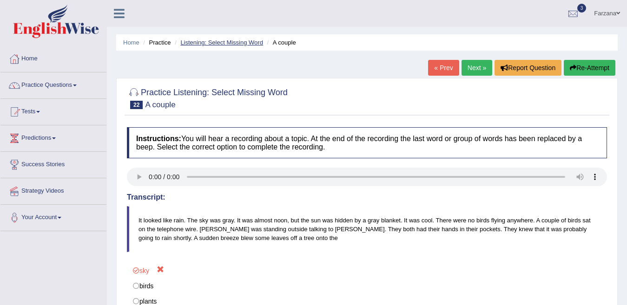
click at [202, 40] on link "Listening: Select Missing Word" at bounding box center [221, 42] width 83 height 7
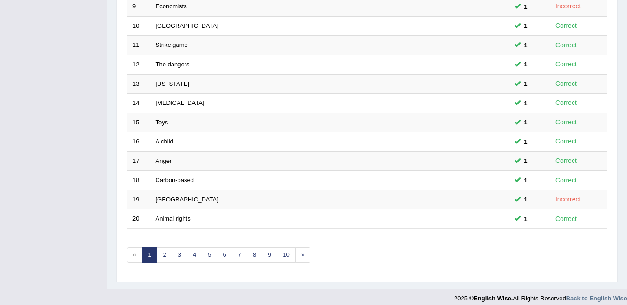
scroll to position [304, 0]
click at [171, 246] on link "2" at bounding box center [164, 253] width 15 height 15
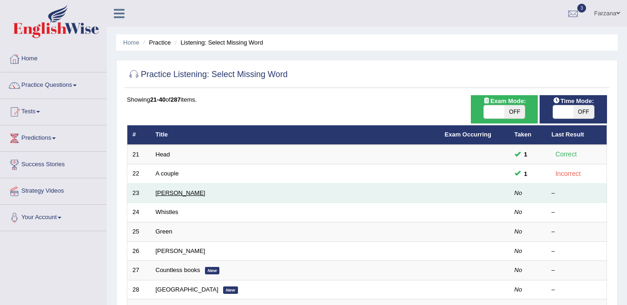
click at [161, 192] on link "[PERSON_NAME]" at bounding box center [181, 193] width 50 height 7
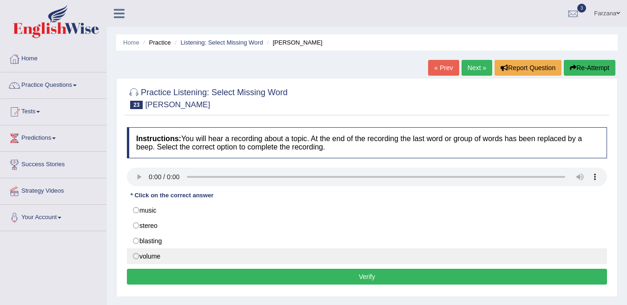
click at [166, 252] on label "volume" at bounding box center [367, 257] width 480 height 16
radio input "true"
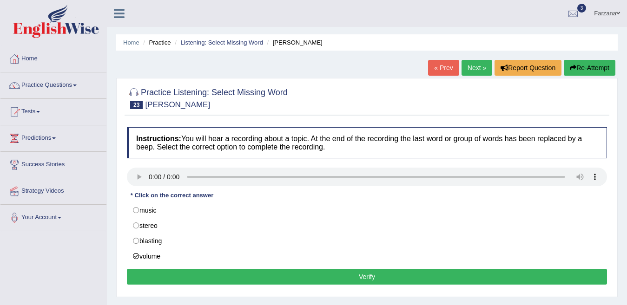
click at [173, 275] on button "Verify" at bounding box center [367, 277] width 480 height 16
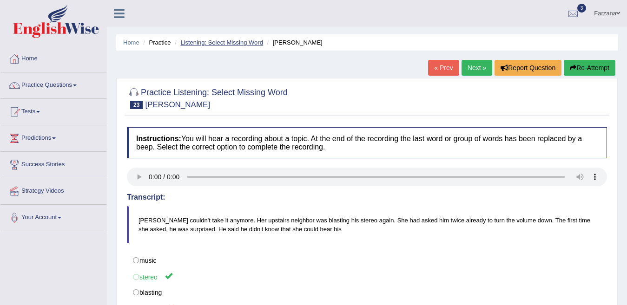
click at [226, 40] on link "Listening: Select Missing Word" at bounding box center [221, 42] width 83 height 7
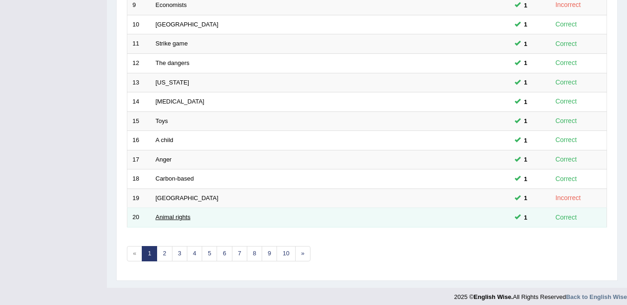
scroll to position [304, 0]
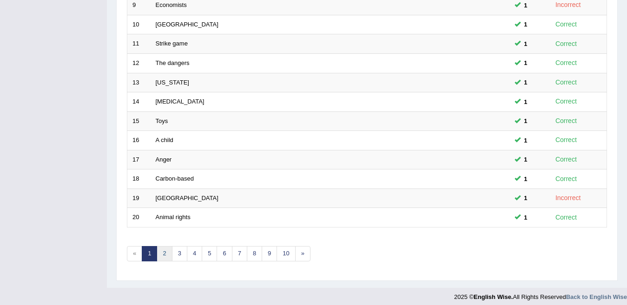
click at [167, 251] on link "2" at bounding box center [164, 253] width 15 height 15
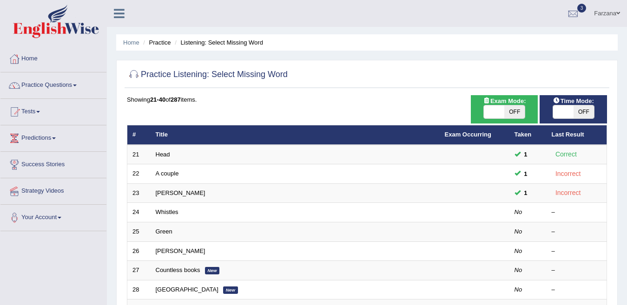
click at [158, 211] on link "Whistles" at bounding box center [167, 212] width 23 height 7
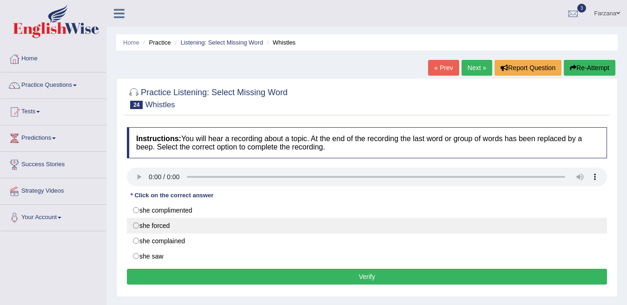
click at [215, 220] on label "she forced" at bounding box center [367, 226] width 480 height 16
radio input "true"
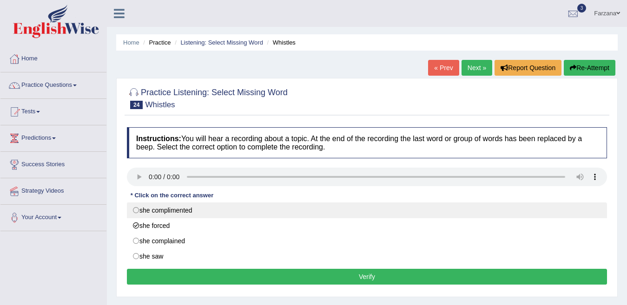
click at [284, 217] on label "she complimented" at bounding box center [367, 211] width 480 height 16
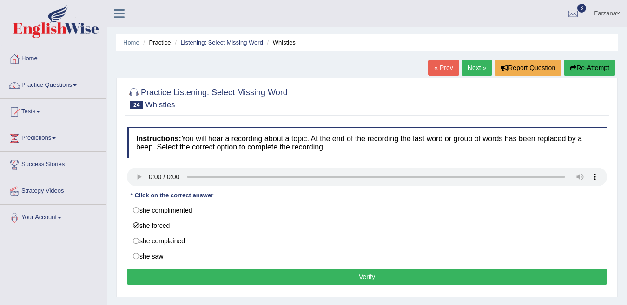
radio input "true"
click at [308, 271] on button "Verify" at bounding box center [367, 277] width 480 height 16
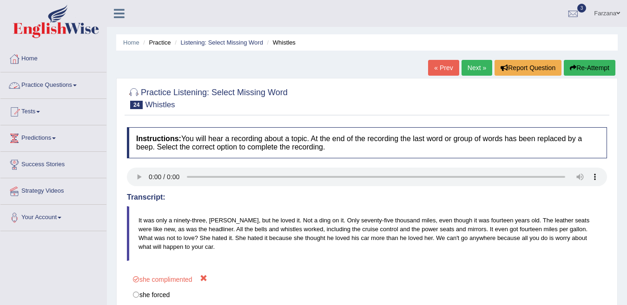
click at [61, 88] on link "Practice Questions" at bounding box center [53, 83] width 106 height 23
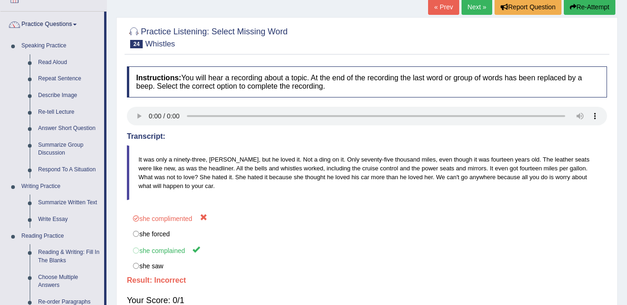
scroll to position [62, 0]
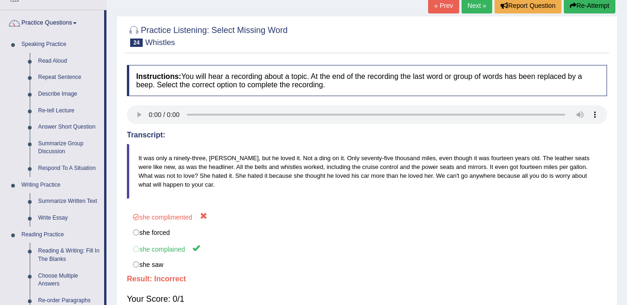
click at [607, 102] on div "Instructions: You will hear a recording about a topic. At the end of the record…" at bounding box center [367, 188] width 485 height 257
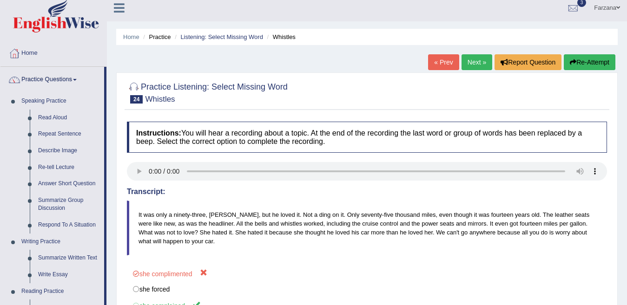
scroll to position [0, 0]
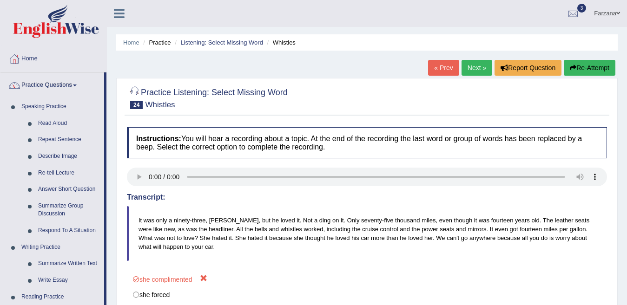
click at [70, 87] on link "Practice Questions" at bounding box center [52, 83] width 104 height 23
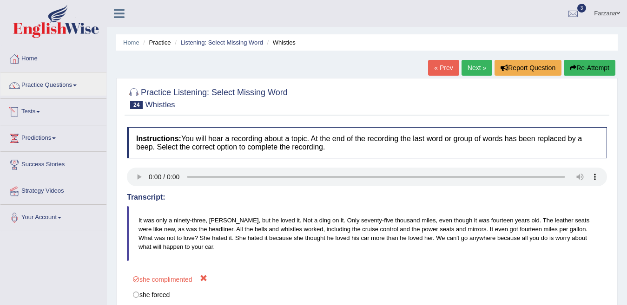
click at [32, 112] on link "Tests" at bounding box center [53, 110] width 106 height 23
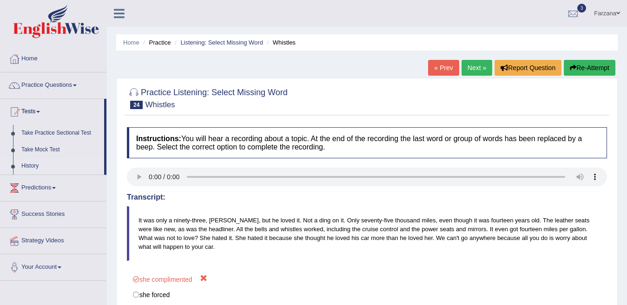
click at [32, 160] on link "History" at bounding box center [60, 166] width 87 height 17
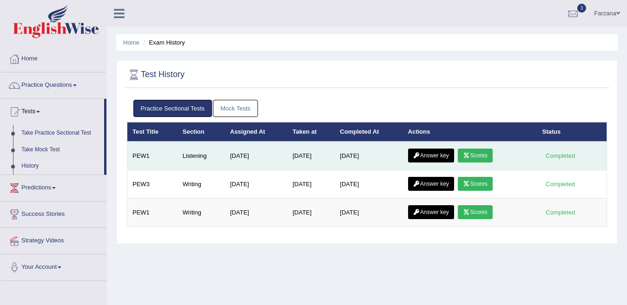
click at [482, 153] on link "Scores" at bounding box center [475, 156] width 34 height 14
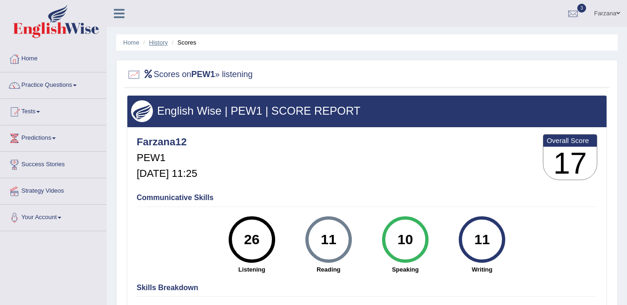
click at [154, 44] on link "History" at bounding box center [158, 42] width 19 height 7
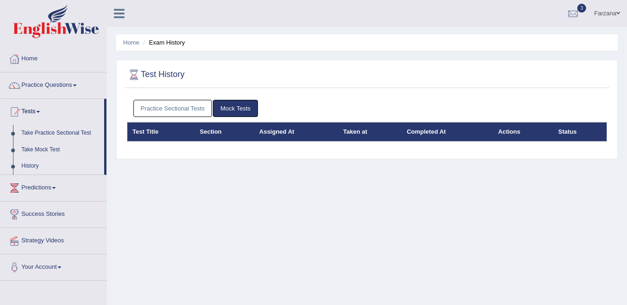
click at [179, 110] on link "Practice Sectional Tests" at bounding box center [172, 108] width 79 height 17
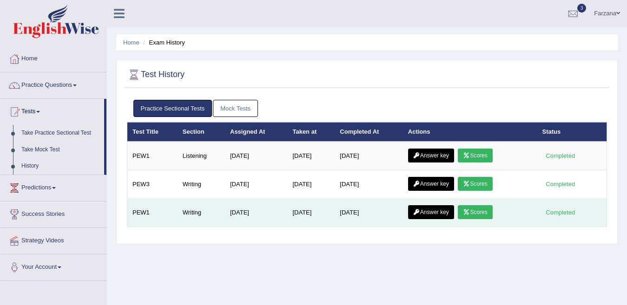
click at [473, 208] on link "Scores" at bounding box center [475, 212] width 34 height 14
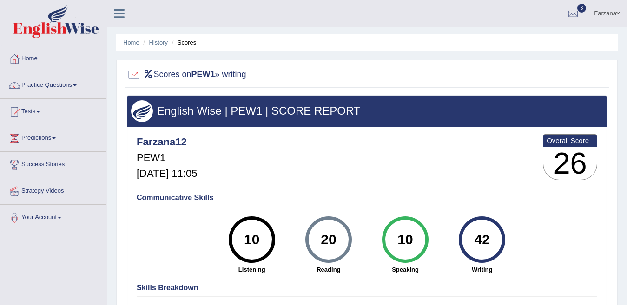
click at [167, 43] on link "History" at bounding box center [158, 42] width 19 height 7
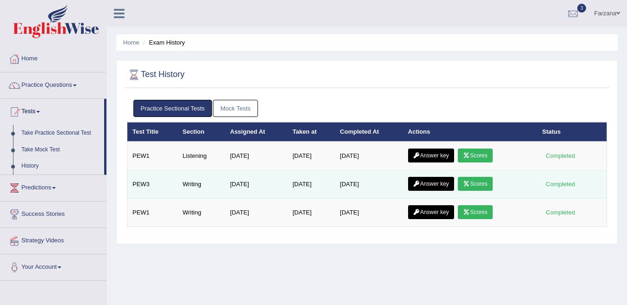
click at [482, 178] on link "Scores" at bounding box center [475, 184] width 34 height 14
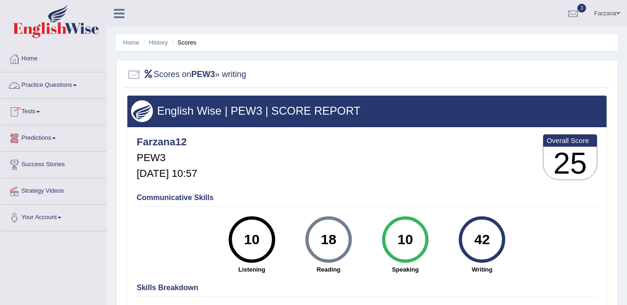
click at [78, 84] on link "Practice Questions" at bounding box center [53, 83] width 106 height 23
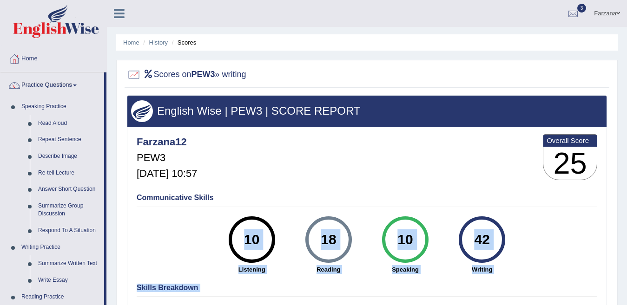
drag, startPoint x: 434, startPoint y: 203, endPoint x: 634, endPoint y: 170, distance: 203.4
click at [626, 170] on html "Toggle navigation Home Practice Questions Speaking Practice Read Aloud Repeat S…" at bounding box center [313, 152] width 627 height 305
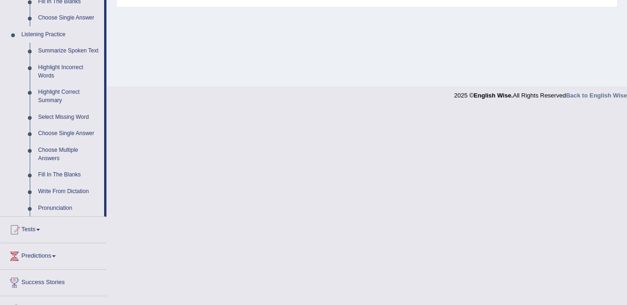
scroll to position [388, 0]
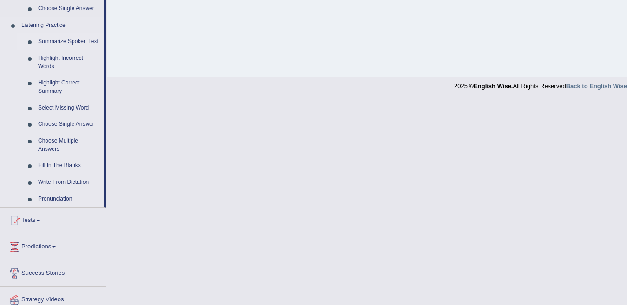
click at [74, 33] on link "Summarize Spoken Text" at bounding box center [69, 41] width 70 height 17
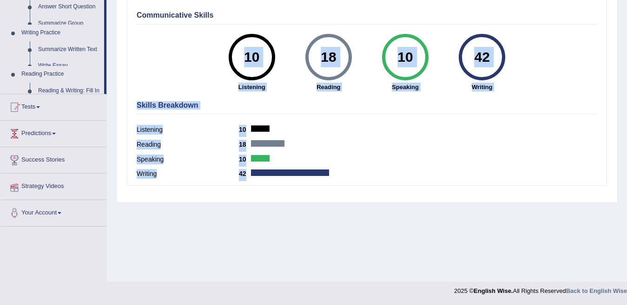
scroll to position [413, 0]
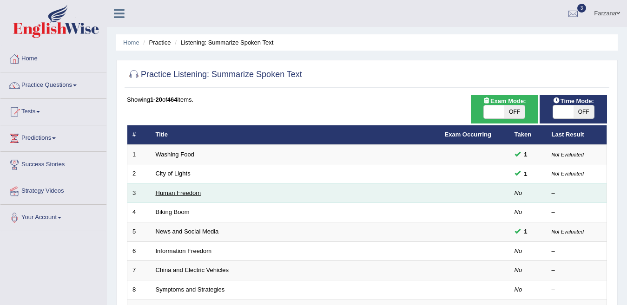
click at [165, 193] on link "Human Freedom" at bounding box center [179, 193] width 46 height 7
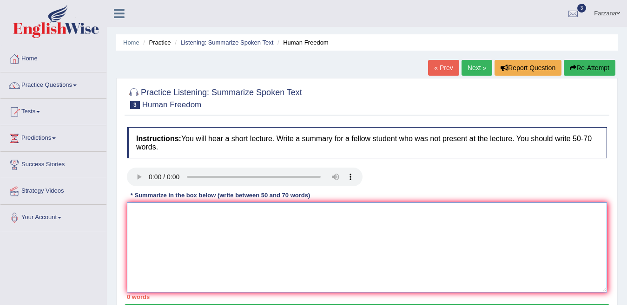
click at [247, 249] on textarea at bounding box center [367, 248] width 480 height 90
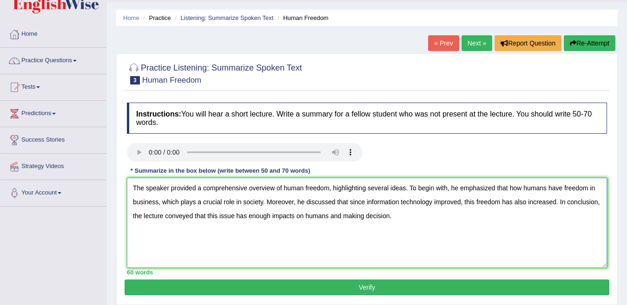
scroll to position [38, 0]
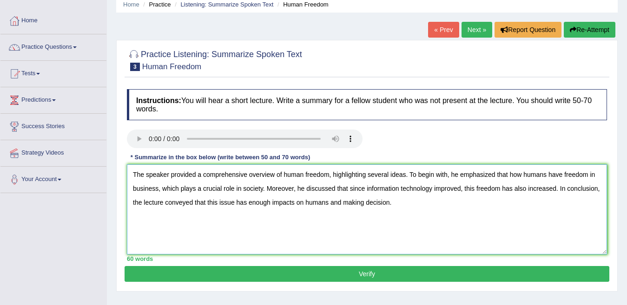
type textarea "The speaker provided a comprehensive overview of human freedom, highlighting se…"
click at [346, 273] on button "Verify" at bounding box center [367, 274] width 485 height 16
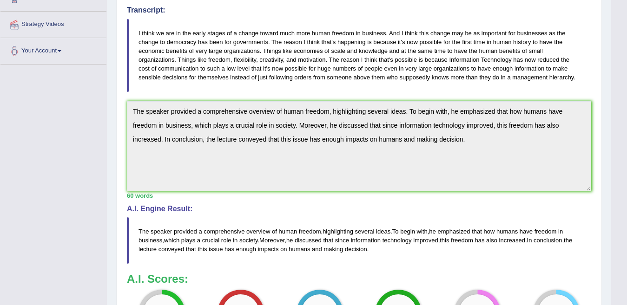
scroll to position [117, 0]
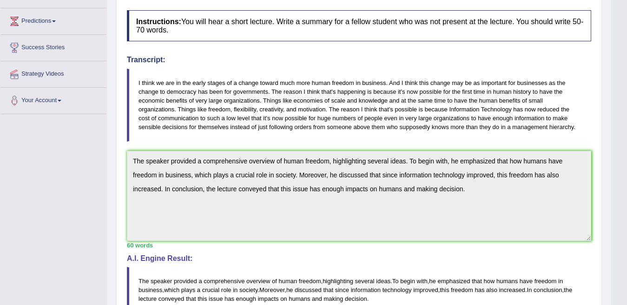
drag, startPoint x: 610, startPoint y: 55, endPoint x: 633, endPoint y: 85, distance: 38.1
click at [626, 85] on html "Toggle navigation Home Practice Questions Speaking Practice Read Aloud Repeat S…" at bounding box center [313, 35] width 627 height 305
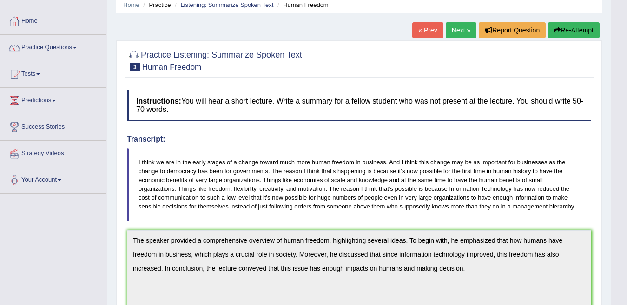
scroll to position [0, 0]
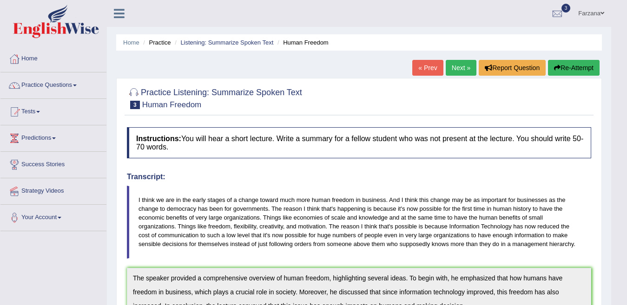
click at [220, 38] on li "Listening: Summarize Spoken Text" at bounding box center [222, 42] width 101 height 9
click at [218, 44] on link "Listening: Summarize Spoken Text" at bounding box center [226, 42] width 93 height 7
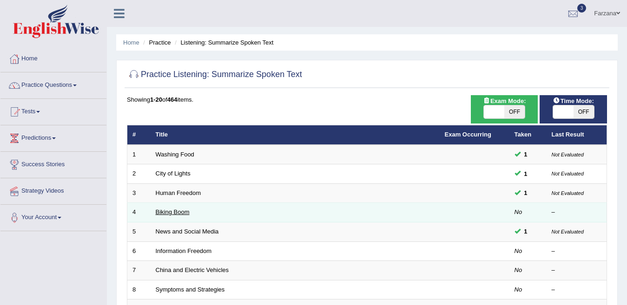
click at [170, 209] on link "Biking Boom" at bounding box center [173, 212] width 34 height 7
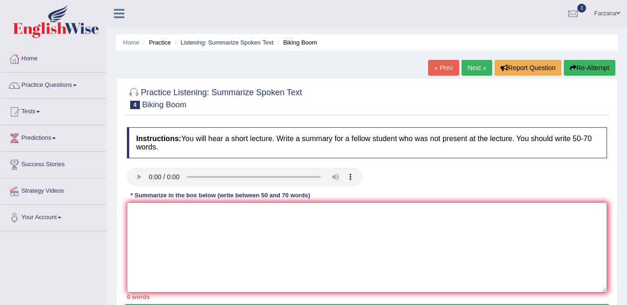
click at [168, 214] on textarea at bounding box center [367, 248] width 480 height 90
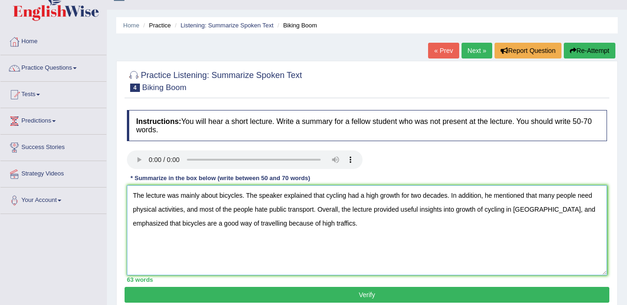
scroll to position [48, 0]
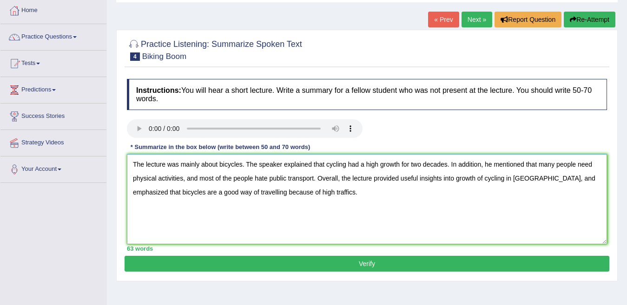
type textarea "The lecture was mainly about bicycles. The speaker explained that cycling had a…"
click at [364, 264] on button "Verify" at bounding box center [367, 264] width 485 height 16
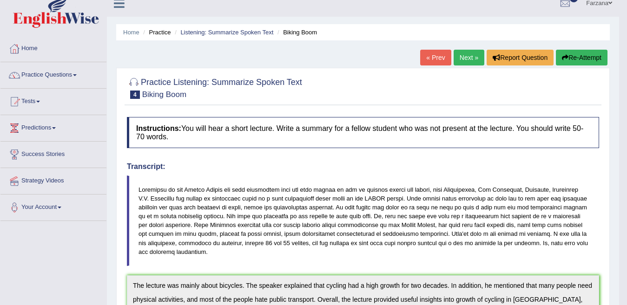
scroll to position [0, 0]
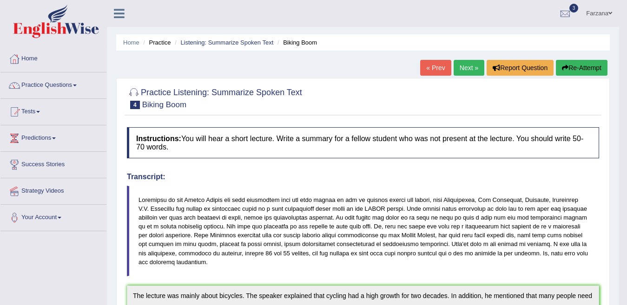
click at [581, 213] on blockquote at bounding box center [363, 231] width 472 height 91
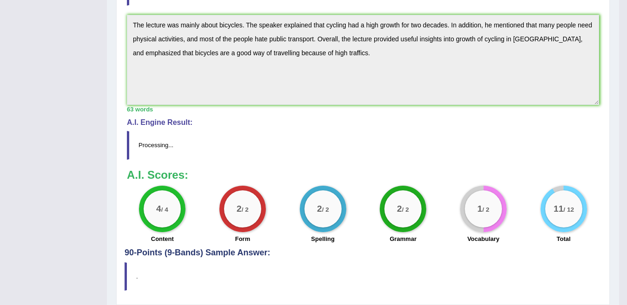
scroll to position [276, 0]
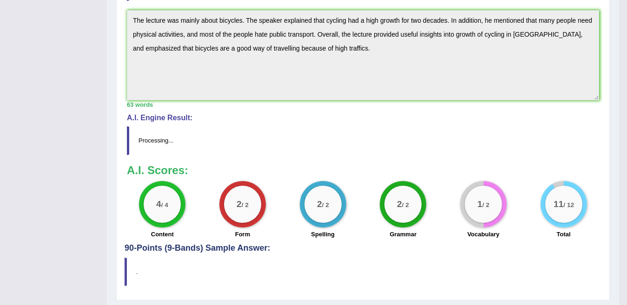
click at [559, 260] on blockquote "." at bounding box center [363, 272] width 477 height 28
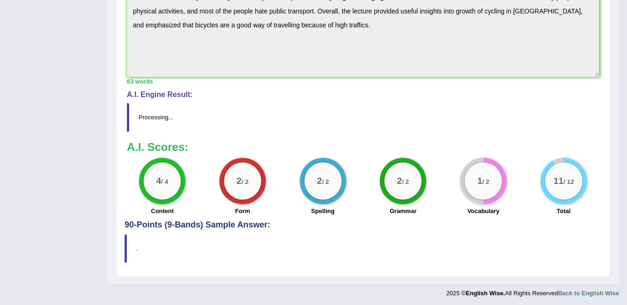
scroll to position [89, 0]
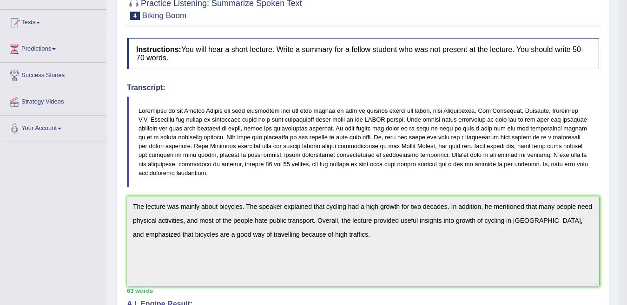
click at [544, 55] on h4 "Instructions: You will hear a short lecture. Write a summary for a fellow stude…" at bounding box center [363, 53] width 472 height 31
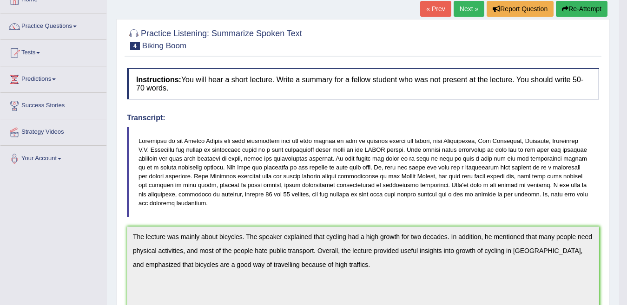
scroll to position [32, 0]
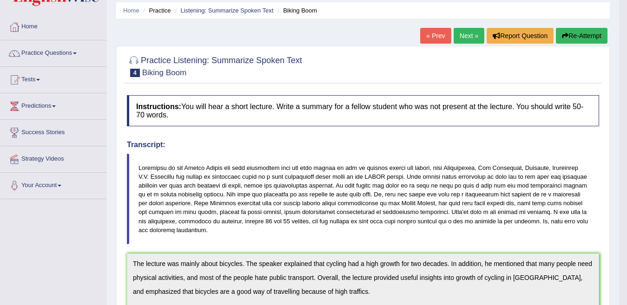
drag, startPoint x: 574, startPoint y: 114, endPoint x: 631, endPoint y: 96, distance: 59.4
click at [626, 96] on html "Toggle navigation Home Practice Questions Speaking Practice Read Aloud Repeat S…" at bounding box center [313, 120] width 627 height 305
drag, startPoint x: 577, startPoint y: 223, endPoint x: 580, endPoint y: 265, distance: 42.8
click at [580, 265] on div "Instructions: You will hear a short lecture. Write a summary for a fellow stude…" at bounding box center [363, 289] width 477 height 397
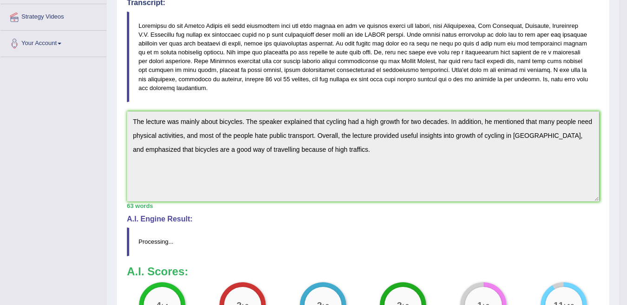
scroll to position [106, 0]
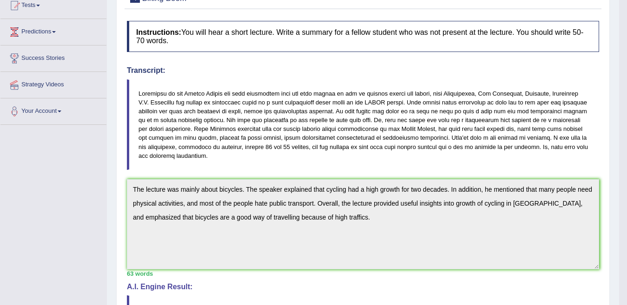
click at [507, 107] on blockquote at bounding box center [363, 124] width 472 height 91
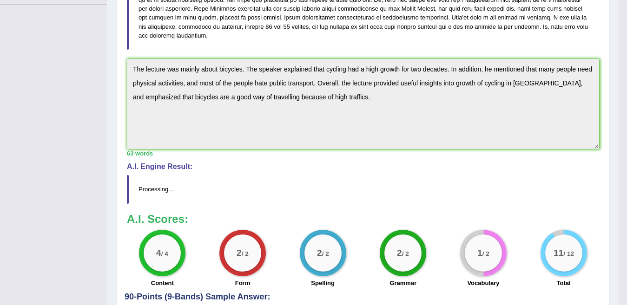
scroll to position [228, 0]
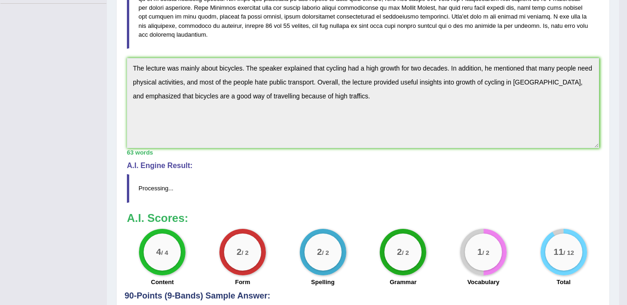
drag, startPoint x: 357, startPoint y: 106, endPoint x: 112, endPoint y: 50, distance: 251.4
click at [112, 50] on div "Home Practice Listening: Summarize Spoken Text Biking Boom « Prev Next » Report…" at bounding box center [363, 63] width 512 height 583
click at [181, 28] on blockquote at bounding box center [363, 3] width 472 height 91
click at [187, 12] on blockquote at bounding box center [363, 3] width 472 height 91
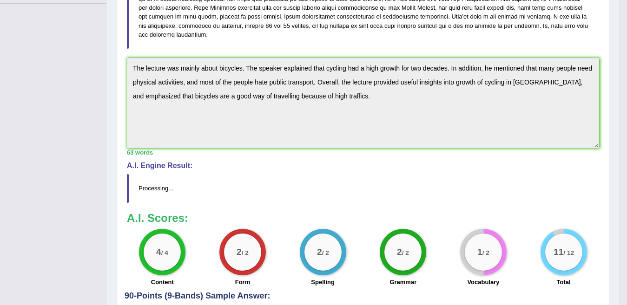
click at [260, 171] on div "A.I. Engine Result: Processing..." at bounding box center [363, 182] width 472 height 41
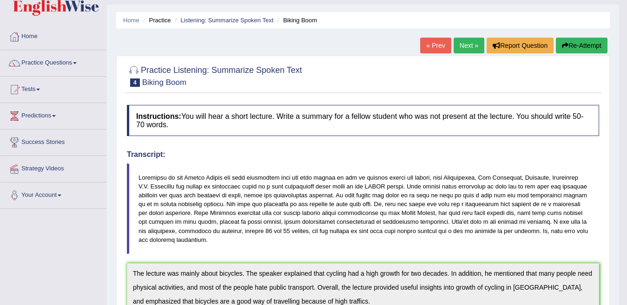
scroll to position [30, 0]
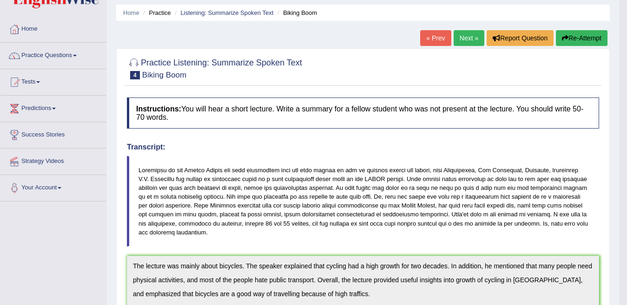
click at [607, 10] on div "Home Practice Listening: Summarize Spoken Text Biking Boom « Prev Next » Report…" at bounding box center [363, 261] width 512 height 583
click at [602, 0] on div "Home Practice Listening: Summarize Spoken Text Biking Boom « Prev Next » Report…" at bounding box center [363, 261] width 512 height 583
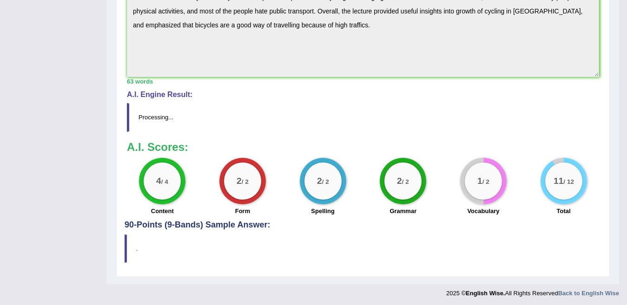
scroll to position [287, 0]
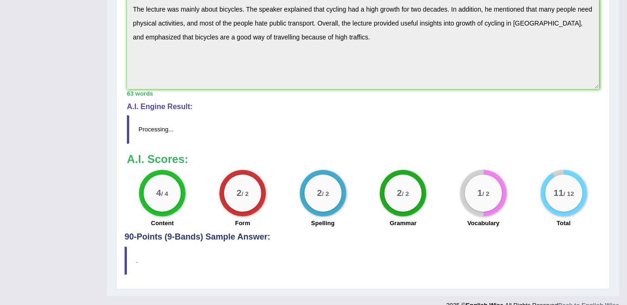
drag, startPoint x: 616, startPoint y: 108, endPoint x: 612, endPoint y: 76, distance: 32.3
click at [612, 76] on div "Home Practice Listening: Summarize Spoken Text Biking Boom « Prev Next » Report…" at bounding box center [363, 4] width 512 height 583
drag, startPoint x: 612, startPoint y: 76, endPoint x: 580, endPoint y: -33, distance: 113.8
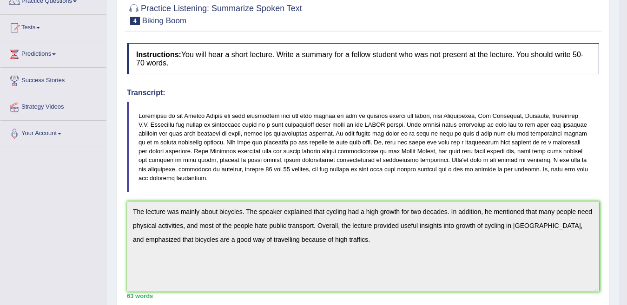
scroll to position [141, 0]
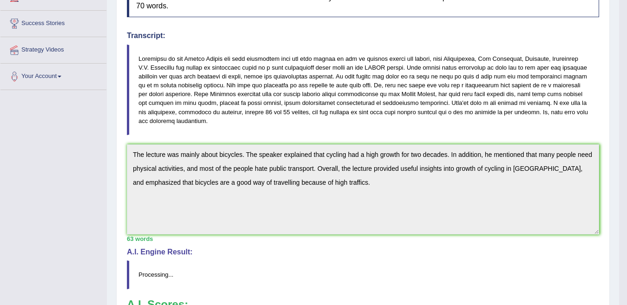
click at [467, 207] on textarea "The lecture was mainly about bicycles. The speaker explained that cycling had a…" at bounding box center [363, 190] width 472 height 90
drag, startPoint x: 634, startPoint y: 179, endPoint x: 463, endPoint y: 57, distance: 210.6
click at [463, 57] on blockquote at bounding box center [363, 90] width 472 height 91
